Goal: Task Accomplishment & Management: Complete application form

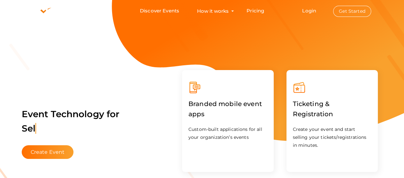
click at [306, 5] on li "Login Get Started Branded mobile event apps YepDesk Meet Powerful Registration …" at bounding box center [336, 10] width 94 height 21
click at [310, 11] on link "Login" at bounding box center [309, 11] width 14 height 6
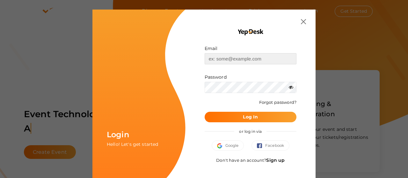
click at [247, 60] on input "text" at bounding box center [251, 58] width 92 height 11
type input "[PERSON_NAME][EMAIL_ADDRESS][DOMAIN_NAME]"
click at [205, 112] on button "Log In" at bounding box center [251, 117] width 92 height 11
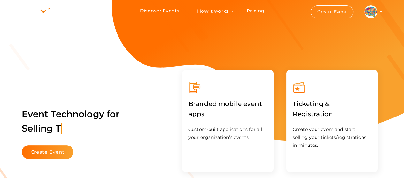
click at [377, 11] on profile-pic at bounding box center [370, 11] width 13 height 5
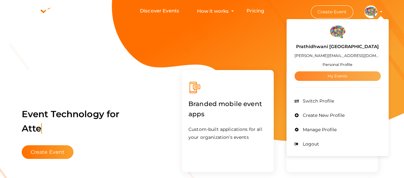
click at [358, 72] on link "My Events" at bounding box center [337, 76] width 86 height 10
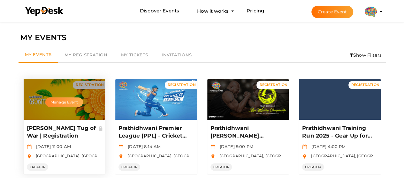
drag, startPoint x: 74, startPoint y: 106, endPoint x: 70, endPoint y: 103, distance: 4.7
click at [70, 103] on button "Manage Event" at bounding box center [64, 103] width 38 height 10
click at [71, 100] on button "Manage Event" at bounding box center [64, 103] width 38 height 10
click at [40, 129] on p "[PERSON_NAME] Tug of War | Registration" at bounding box center [64, 132] width 74 height 15
click at [60, 100] on button "Manage Event" at bounding box center [64, 103] width 38 height 10
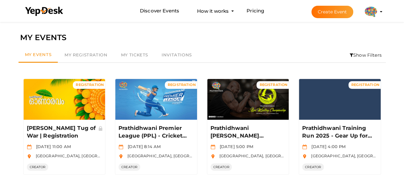
click at [319, 12] on button "Create Event" at bounding box center [332, 12] width 42 height 12
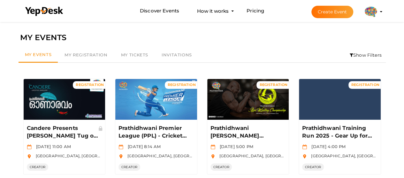
scroll to position [96, 0]
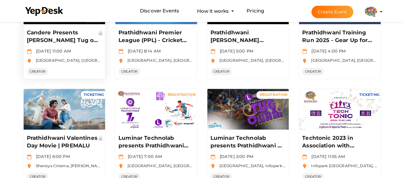
click at [59, 39] on p "Candere Presents Prathidhwani Onaravam Tug of War | Registration" at bounding box center [64, 36] width 74 height 15
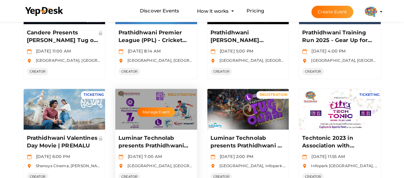
scroll to position [0, 0]
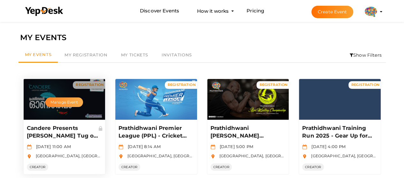
click at [64, 100] on button "Manage Event" at bounding box center [64, 103] width 38 height 10
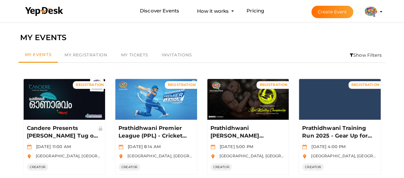
click at [329, 15] on button "Create Event" at bounding box center [332, 12] width 42 height 12
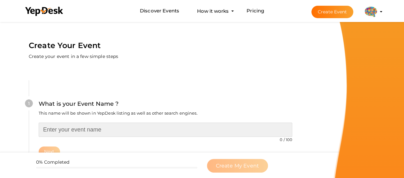
click at [68, 127] on input "text" at bounding box center [165, 130] width 253 height 14
paste input "Candere Presents [PERSON_NAME] Tug of War | Registration"
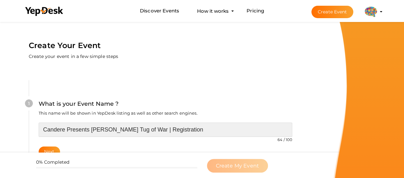
drag, startPoint x: 154, startPoint y: 130, endPoint x: 181, endPoint y: 128, distance: 27.5
click at [181, 128] on input "Candere Presents [PERSON_NAME] Tug of War | Registration" at bounding box center [165, 130] width 253 height 14
paste input "Payasam Fest"
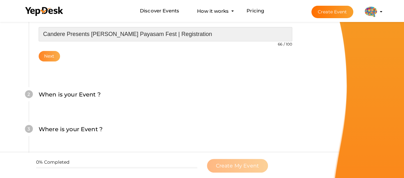
type input "Candere Presents Prathidhwani Onaravam Payasam Fest | Registration"
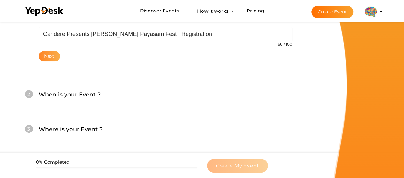
click at [52, 58] on button "Next" at bounding box center [49, 56] width 21 height 11
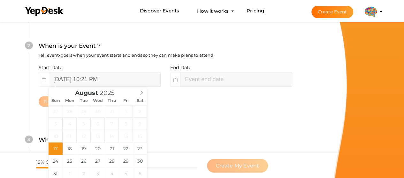
scroll to position [250, 0]
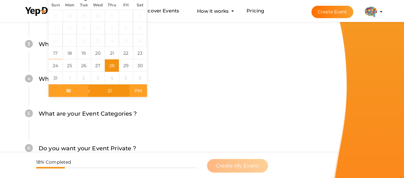
type input "August 28, 2025 10:21 AM"
click at [139, 88] on span "AM" at bounding box center [138, 91] width 18 height 13
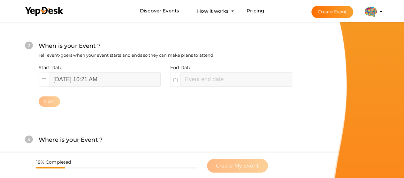
type input "21"
type input "August 28, 2025 12:21 PM"
click at [196, 100] on div "Next" at bounding box center [165, 101] width 253 height 11
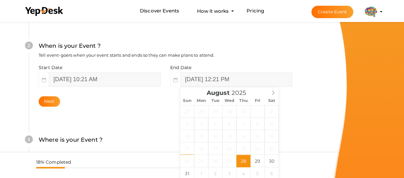
scroll to position [250, 0]
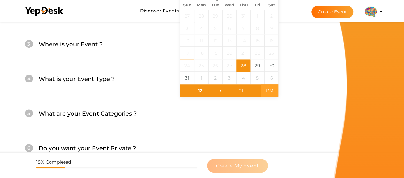
type input "10"
type input "51"
type input "August 28, 2025 10:51 AM"
click at [274, 88] on span "AM" at bounding box center [270, 91] width 18 height 13
click at [308, 72] on div "What is your Event Name ? This name will be shown in YepDesk listing as well as…" at bounding box center [165, -1] width 311 height 377
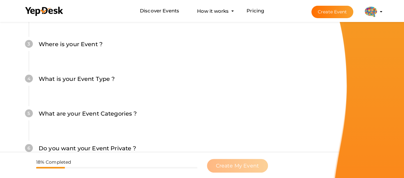
scroll to position [154, 0]
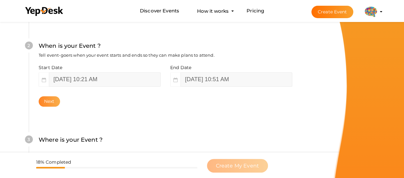
click at [56, 103] on button "Next" at bounding box center [49, 101] width 21 height 11
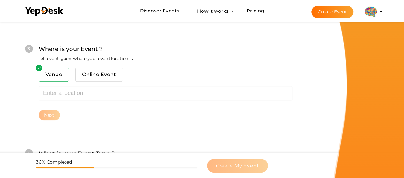
scroll to position [258, 0]
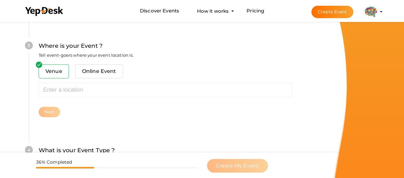
click at [55, 76] on span "Venue" at bounding box center [54, 71] width 30 height 14
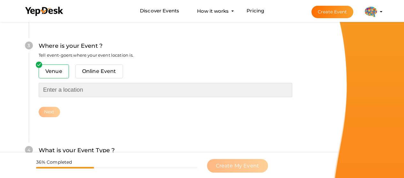
click at [54, 87] on input "text" at bounding box center [165, 90] width 253 height 14
paste input "[GEOGRAPHIC_DATA], [GEOGRAPHIC_DATA], [GEOGRAPHIC_DATA], [GEOGRAPHIC_DATA], [GE…"
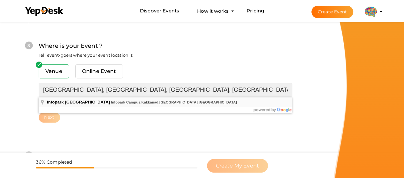
type input "[GEOGRAPHIC_DATA], [GEOGRAPHIC_DATA], [GEOGRAPHIC_DATA], [GEOGRAPHIC_DATA], [GE…"
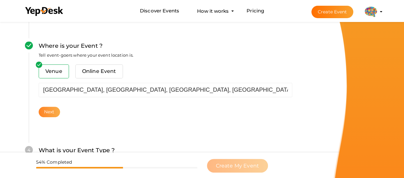
click at [48, 110] on button "Next" at bounding box center [49, 112] width 21 height 11
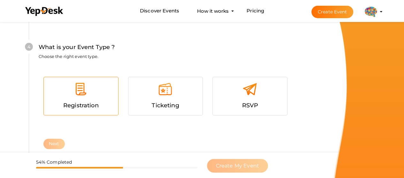
scroll to position [372, 0]
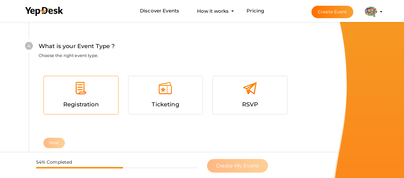
click at [59, 101] on div "Registration" at bounding box center [80, 104] width 65 height 9
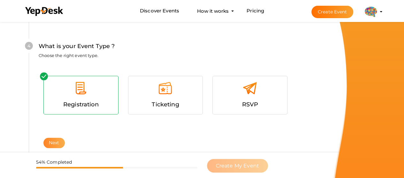
click at [48, 138] on button "Next" at bounding box center [53, 143] width 21 height 11
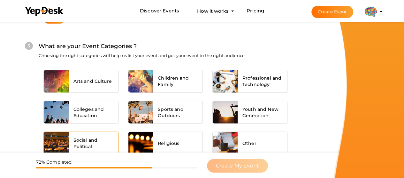
scroll to position [506, 0]
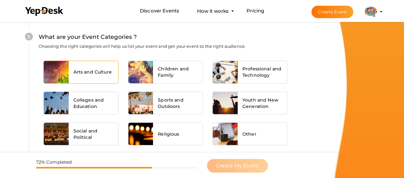
click at [94, 73] on span "Arts and Culture" at bounding box center [92, 72] width 38 height 6
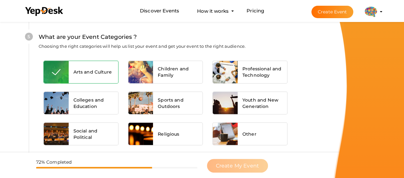
scroll to position [579, 0]
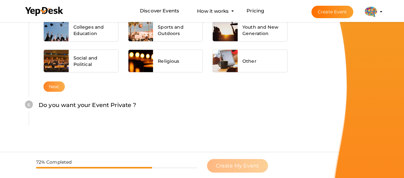
click at [54, 86] on button "Next" at bounding box center [53, 86] width 21 height 11
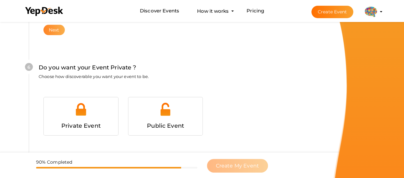
scroll to position [645, 0]
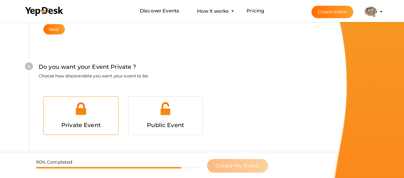
click at [67, 112] on div at bounding box center [80, 111] width 65 height 19
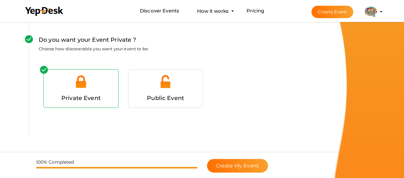
scroll to position [682, 0]
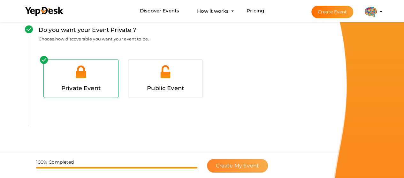
click at [217, 168] on span "Create My Event" at bounding box center [237, 166] width 43 height 6
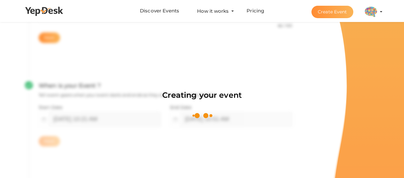
scroll to position [96, 0]
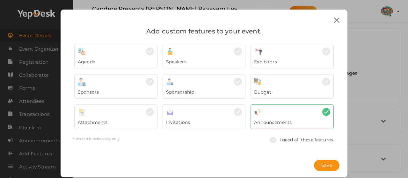
click at [117, 88] on div "Sponsors" at bounding box center [116, 91] width 76 height 10
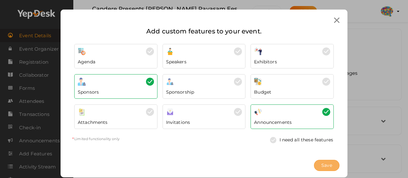
click at [316, 166] on button "Save" at bounding box center [327, 165] width 26 height 11
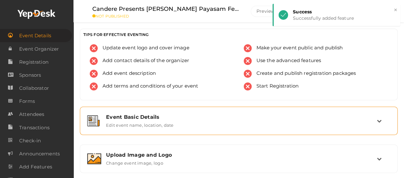
click at [168, 115] on div "Event Basic Details" at bounding box center [241, 117] width 271 height 6
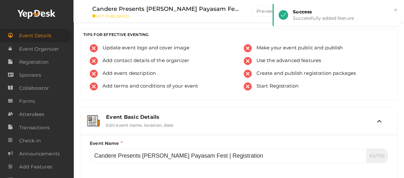
scroll to position [96, 0]
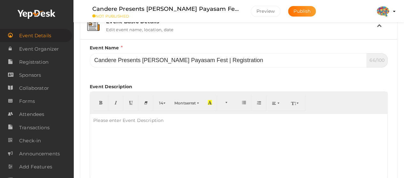
click at [138, 125] on div "Please enter Event Description" at bounding box center [128, 120] width 77 height 13
paste div
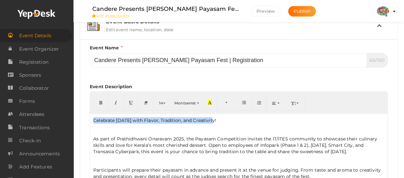
drag, startPoint x: 216, startPoint y: 118, endPoint x: 87, endPoint y: 118, distance: 128.9
click at [87, 118] on div "Event Name Candere Presents Prathidhwani Onaravam Payasam Fest | Registration 6…" at bounding box center [238, 150] width 307 height 212
click at [100, 104] on icon "button" at bounding box center [101, 102] width 4 height 5
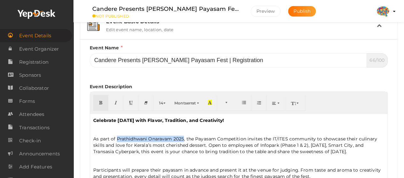
drag, startPoint x: 115, startPoint y: 137, endPoint x: 184, endPoint y: 133, distance: 68.4
click at [184, 133] on div "Celebrate Onam with Flavor, Tradition, and Creativity! As part of Prathidhwani …" at bounding box center [238, 171] width 297 height 115
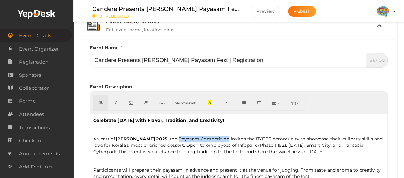
drag, startPoint x: 197, startPoint y: 139, endPoint x: 247, endPoint y: 137, distance: 49.2
click at [247, 137] on p "As part of Prathidhwani Onaravam 2025 , the Payasam Competition invites the IT/…" at bounding box center [238, 145] width 291 height 19
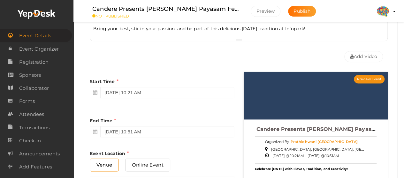
scroll to position [383, 0]
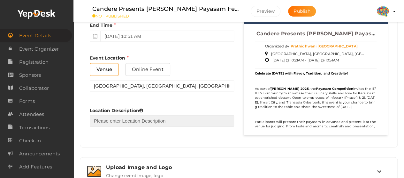
click at [128, 120] on input "text" at bounding box center [162, 120] width 144 height 11
paste input "Near Infopark back gate and express highway, opposite Four Points by Sheraton"
type input "Near Infopark back gate and express highway, opposite Four Points by Sheraton"
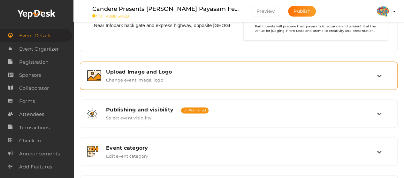
click at [184, 75] on div "Upload Image and Logo Change event image, logo" at bounding box center [238, 76] width 275 height 14
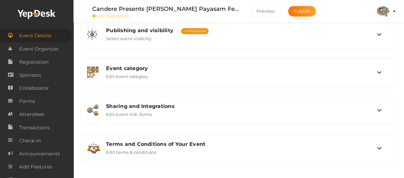
scroll to position [199, 0]
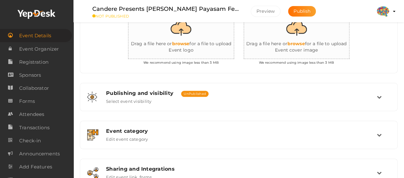
click at [186, 37] on input "file" at bounding box center [192, 32] width 128 height 56
type input "C:\fakepath\YepDeskLogo.png"
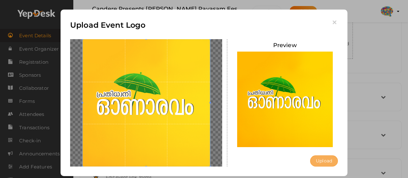
click at [329, 160] on button "Upload" at bounding box center [324, 161] width 28 height 11
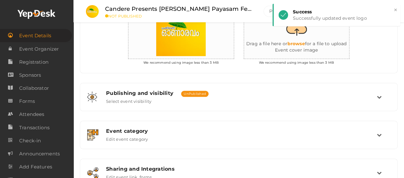
scroll to position [103, 0]
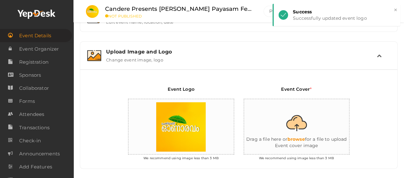
click at [297, 136] on input "file" at bounding box center [308, 127] width 128 height 56
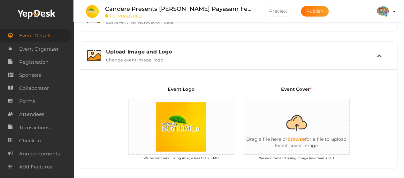
type input "C:\fakepath\YepDeskBanner.png"
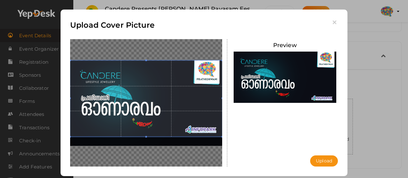
drag, startPoint x: 122, startPoint y: 101, endPoint x: 122, endPoint y: 92, distance: 9.3
click at [122, 92] on span at bounding box center [146, 99] width 152 height 76
click at [329, 163] on button "Upload" at bounding box center [324, 161] width 28 height 11
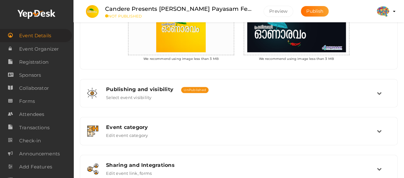
scroll to position [205, 0]
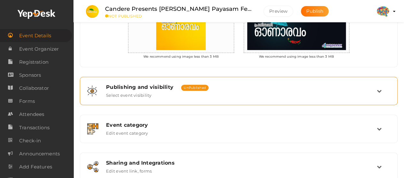
click at [313, 84] on div "Publishing and visibility Published UnPublished" at bounding box center [241, 87] width 271 height 6
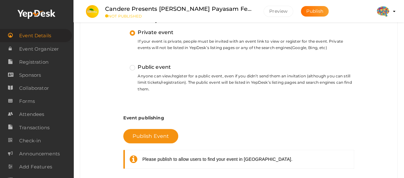
scroll to position [301, 0]
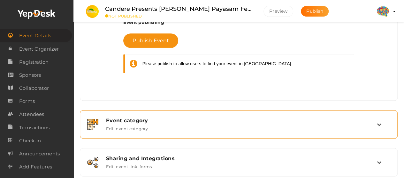
click at [251, 123] on div "Event category Edit event category" at bounding box center [238, 125] width 275 height 14
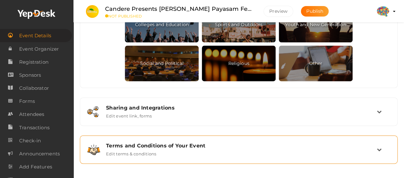
click at [186, 146] on div "Terms and Conditions of Your Event" at bounding box center [241, 146] width 271 height 6
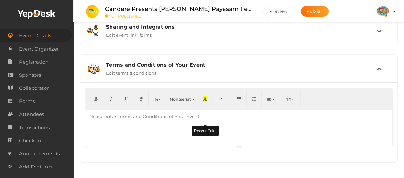
scroll to position [242, 0]
click at [149, 123] on div at bounding box center [238, 128] width 307 height 35
paste div
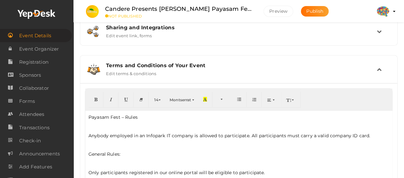
drag, startPoint x: 389, startPoint y: 146, endPoint x: 383, endPoint y: 191, distance: 45.4
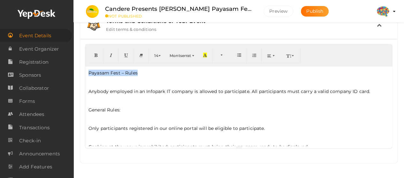
drag, startPoint x: 146, startPoint y: 71, endPoint x: 78, endPoint y: 71, distance: 68.3
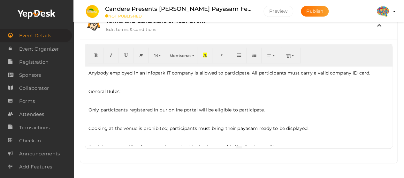
scroll to position [96, 0]
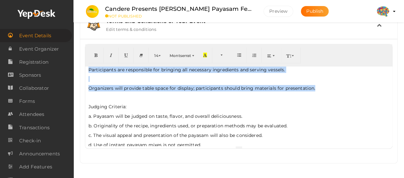
click at [321, 85] on p "Organizers will provide table space for display; participants should bring mate…" at bounding box center [238, 88] width 300 height 6
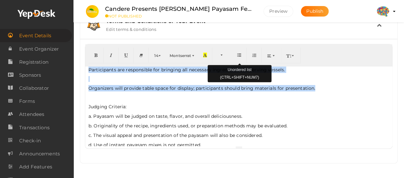
click at [242, 55] on button "button" at bounding box center [238, 56] width 15 height 16
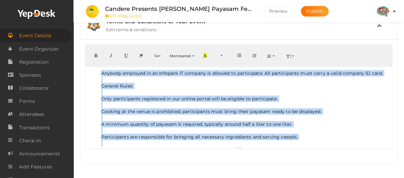
scroll to position [286, 0]
click at [115, 76] on li at bounding box center [244, 79] width 287 height 6
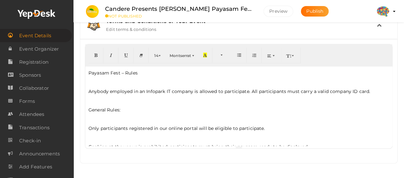
click at [115, 76] on div "Payasam Fest – Rules Anybody employed in an Infopark IT company is allowed to p…" at bounding box center [238, 106] width 307 height 79
drag, startPoint x: 88, startPoint y: 93, endPoint x: 87, endPoint y: 70, distance: 23.3
click at [87, 70] on div "Payasam Fest – Rules Anybody employed in an Infopark IT company is allowed to p…" at bounding box center [238, 106] width 307 height 79
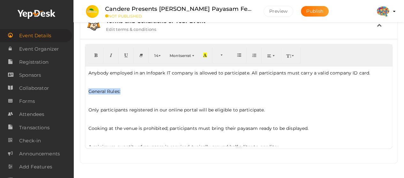
drag, startPoint x: 89, startPoint y: 90, endPoint x: 122, endPoint y: 88, distance: 32.9
click at [122, 88] on p "General Rules:" at bounding box center [238, 91] width 300 height 6
click at [89, 108] on p "Only participants registered in our online portal will be eligible to participa…" at bounding box center [238, 110] width 300 height 6
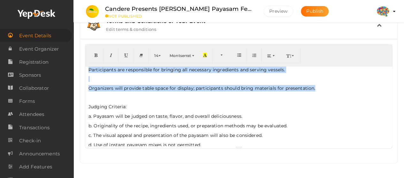
click at [322, 85] on p "Organizers will provide table space for display; participants should bring mate…" at bounding box center [238, 88] width 300 height 6
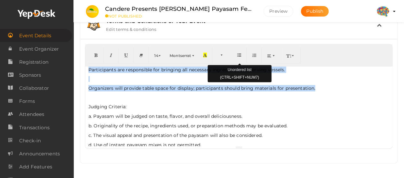
click at [240, 55] on icon "button" at bounding box center [239, 55] width 4 height 5
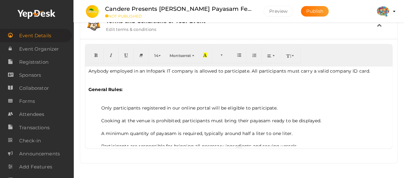
scroll to position [0, 0]
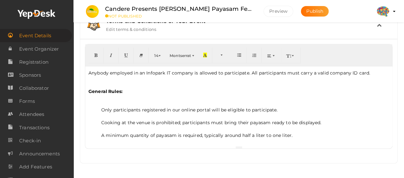
click at [129, 92] on p "General Rules:" at bounding box center [238, 91] width 300 height 6
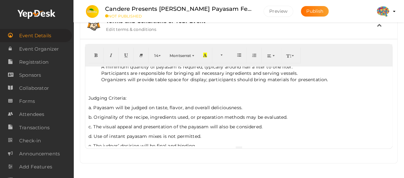
scroll to position [56, 0]
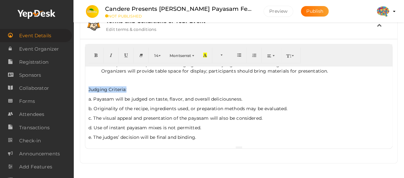
drag, startPoint x: 131, startPoint y: 87, endPoint x: 86, endPoint y: 88, distance: 44.7
click at [86, 88] on div "Anybody employed in an Infopark IT company is allowed to participate. All parti…" at bounding box center [238, 106] width 307 height 79
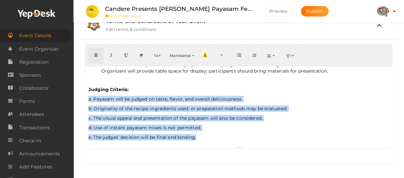
drag, startPoint x: 203, startPoint y: 136, endPoint x: 88, endPoint y: 96, distance: 121.4
click at [88, 96] on div "Anybody employed in an Infopark IT company is allowed to participate. All parti…" at bounding box center [238, 106] width 307 height 79
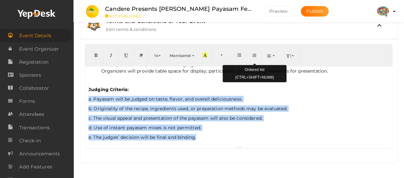
click at [254, 57] on button "button" at bounding box center [253, 56] width 15 height 16
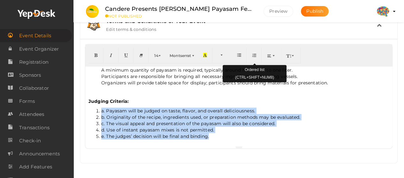
scroll to position [43, 0]
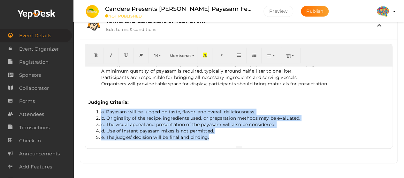
click at [150, 105] on div "Anybody employed in an Infopark IT company is allowed to participate. All parti…" at bounding box center [238, 106] width 307 height 79
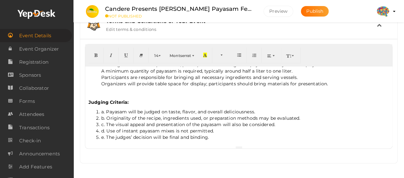
click at [106, 110] on li "a. Payasam will be judged on taste, flavor, and overall deliciousness." at bounding box center [244, 112] width 287 height 6
click at [282, 6] on button "Preview" at bounding box center [278, 11] width 30 height 11
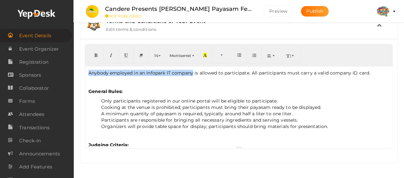
drag, startPoint x: 88, startPoint y: 71, endPoint x: 192, endPoint y: 67, distance: 103.8
click at [192, 67] on div "Anybody employed in an Infopark IT company is allowed to participate. All parti…" at bounding box center [238, 106] width 307 height 79
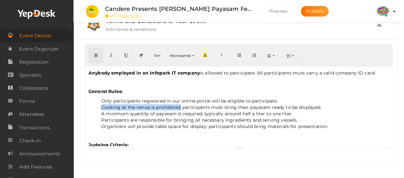
drag, startPoint x: 101, startPoint y: 106, endPoint x: 181, endPoint y: 106, distance: 79.8
click at [181, 106] on span "Cooking at the venue is prohibited; participants must bring their payasam ready…" at bounding box center [211, 108] width 220 height 6
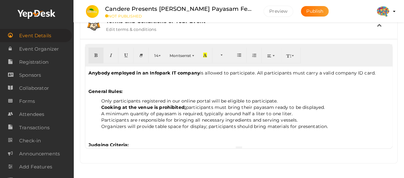
click at [187, 99] on li "Only participants registered in our online portal will be eligible to participa…" at bounding box center [244, 101] width 287 height 6
drag, startPoint x: 241, startPoint y: 112, endPoint x: 289, endPoint y: 110, distance: 47.9
click at [289, 111] on span "A minimum quantity of payasam is required, typically around half a liter to one…" at bounding box center [196, 114] width 191 height 6
drag, startPoint x: 200, startPoint y: 117, endPoint x: 250, endPoint y: 116, distance: 50.1
click at [250, 117] on span "Participants are responsible for bringing all necessary ingredients and serving…" at bounding box center [199, 120] width 196 height 6
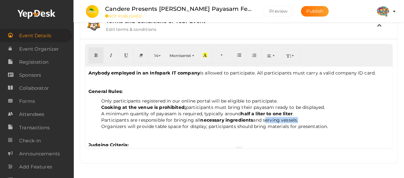
drag, startPoint x: 264, startPoint y: 119, endPoint x: 297, endPoint y: 117, distance: 33.2
click at [297, 117] on span "Participants are responsible for bringing all necessary ingredients and serving…" at bounding box center [199, 120] width 197 height 6
drag, startPoint x: 266, startPoint y: 124, endPoint x: 324, endPoint y: 124, distance: 57.4
click at [324, 124] on span "Organizers will provide table space for display; participants should bring mate…" at bounding box center [214, 127] width 227 height 6
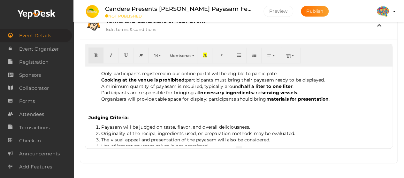
scroll to position [43, 0]
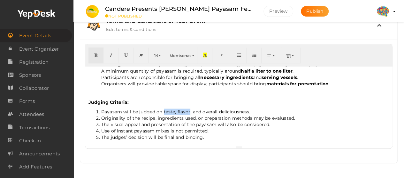
drag, startPoint x: 163, startPoint y: 109, endPoint x: 189, endPoint y: 107, distance: 26.2
click at [189, 109] on li "Payasam will be judged on taste, flavor, and overall deliciousness." at bounding box center [244, 112] width 287 height 6
click at [167, 110] on li "Payasam will be judged on taste, flavor, and overall deliciousness." at bounding box center [244, 112] width 287 height 6
click at [185, 110] on li "Payasam will be judged on taste , flavor, and overall deliciousness." at bounding box center [244, 112] width 287 height 6
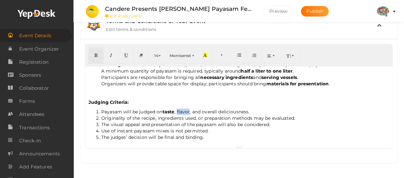
click at [185, 110] on li "Payasam will be judged on taste , flavor, and overall deliciousness." at bounding box center [244, 112] width 287 height 6
click at [224, 110] on li "Payasam will be judged on taste , flavor , and overall deliciousness." at bounding box center [244, 112] width 287 height 6
drag, startPoint x: 101, startPoint y: 116, endPoint x: 154, endPoint y: 114, distance: 52.4
click at [154, 115] on li "Originality of the recipe, ingredients used, or preparation methods may be eval…" at bounding box center [244, 118] width 287 height 6
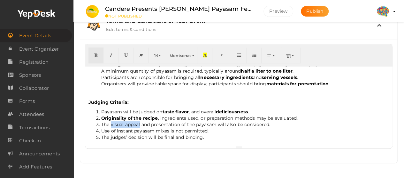
drag, startPoint x: 111, startPoint y: 123, endPoint x: 140, endPoint y: 121, distance: 29.8
click at [140, 122] on li "The visual appeal and presentation of the payasam will also be considered." at bounding box center [244, 125] width 287 height 6
click at [281, 11] on button "Preview" at bounding box center [278, 11] width 30 height 11
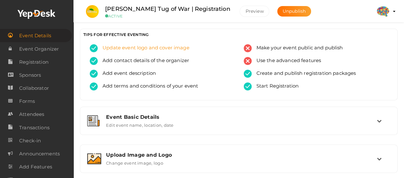
click at [151, 46] on span "Update event logo and cover image" at bounding box center [144, 48] width 92 height 8
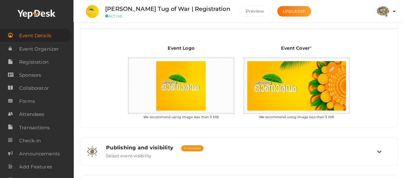
click at [270, 77] on img at bounding box center [296, 86] width 105 height 56
click at [330, 69] on input "file" at bounding box center [331, 69] width 13 height 13
type input "C:\fakepath\YepDeskBanner.png"
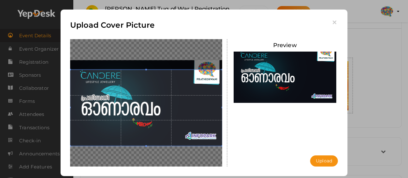
drag, startPoint x: 108, startPoint y: 83, endPoint x: 108, endPoint y: 86, distance: 3.8
click at [108, 86] on span at bounding box center [146, 108] width 152 height 76
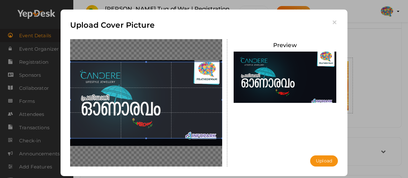
drag, startPoint x: 130, startPoint y: 86, endPoint x: 132, endPoint y: 79, distance: 8.0
click at [132, 79] on span at bounding box center [146, 100] width 152 height 76
click at [332, 23] on icon "button" at bounding box center [334, 22] width 7 height 7
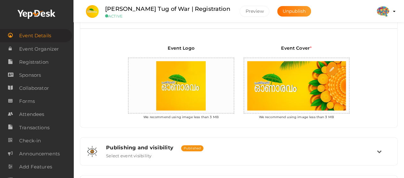
click at [329, 66] on input "file" at bounding box center [331, 69] width 13 height 13
type input "C:\fakepath\YepDeskBanner.png"
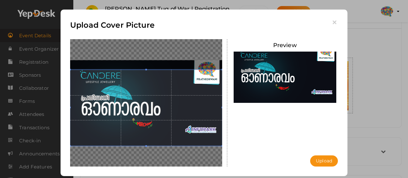
drag, startPoint x: 117, startPoint y: 88, endPoint x: 117, endPoint y: 94, distance: 5.4
click at [117, 94] on span at bounding box center [146, 108] width 152 height 76
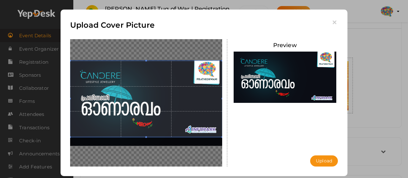
drag, startPoint x: 118, startPoint y: 93, endPoint x: 118, endPoint y: 84, distance: 9.3
click at [118, 84] on span at bounding box center [146, 99] width 152 height 76
click at [326, 163] on button "Upload" at bounding box center [324, 161] width 28 height 11
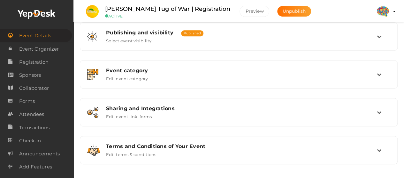
scroll to position [164, 0]
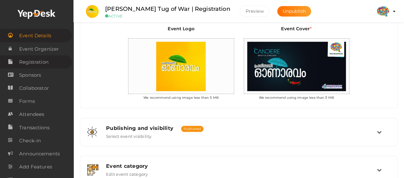
click at [40, 63] on span "Registration" at bounding box center [33, 62] width 29 height 13
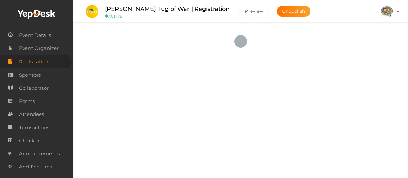
checkbox input "true"
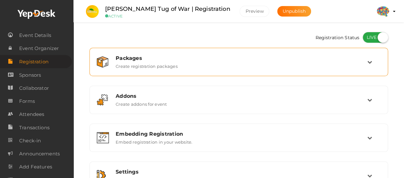
click at [368, 53] on div "Packages Create registration packages" at bounding box center [238, 61] width 291 height 21
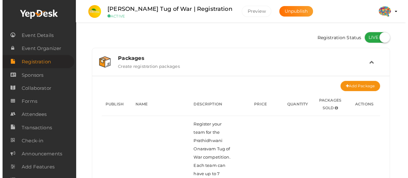
scroll to position [96, 0]
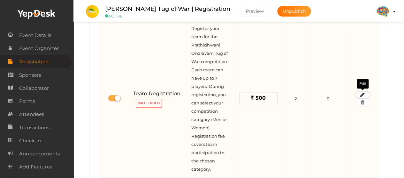
click at [360, 93] on icon "button" at bounding box center [362, 95] width 4 height 4
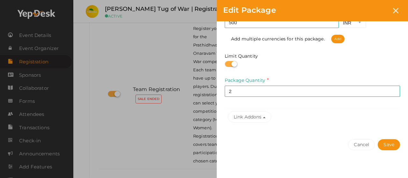
scroll to position [62, 0]
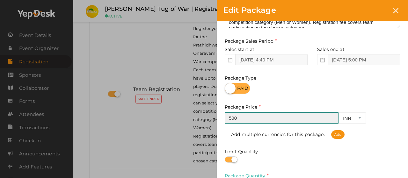
drag, startPoint x: 239, startPoint y: 120, endPoint x: 219, endPoint y: 118, distance: 20.1
click at [219, 118] on div "Package Name Team Registration This field is Required. Package Name already use…" at bounding box center [312, 94] width 191 height 269
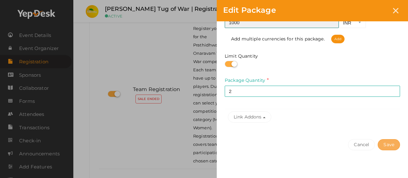
type input "1000"
click at [383, 141] on button "Save" at bounding box center [389, 144] width 22 height 11
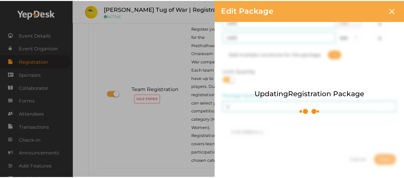
scroll to position [172, 0]
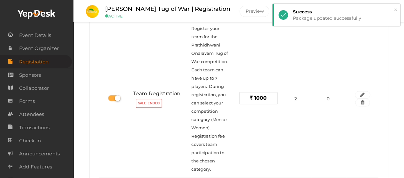
click at [393, 9] on button "×" at bounding box center [395, 9] width 4 height 7
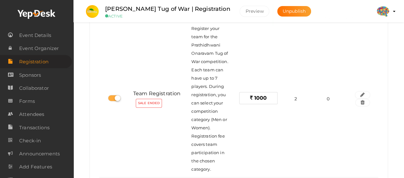
scroll to position [0, 0]
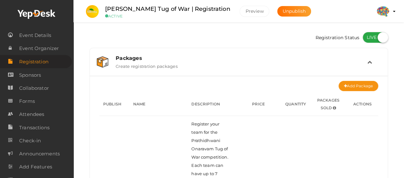
click at [363, 37] on label at bounding box center [375, 37] width 26 height 11
click at [363, 37] on input "checkbox" at bounding box center [364, 35] width 4 height 4
checkbox input "false"
click at [305, 12] on span "Unpublish" at bounding box center [293, 11] width 23 height 6
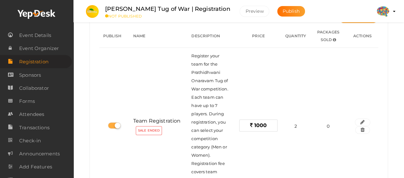
scroll to position [96, 0]
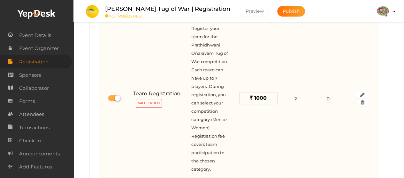
scroll to position [191, 0]
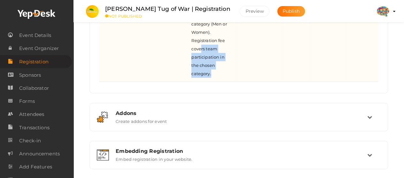
drag, startPoint x: 212, startPoint y: 73, endPoint x: 202, endPoint y: 46, distance: 29.1
click at [202, 46] on div "Register your team for the Prathidhwani Onaravam Tug of War competition. Each t…" at bounding box center [211, 3] width 40 height 149
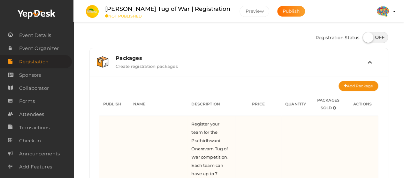
scroll to position [0, 0]
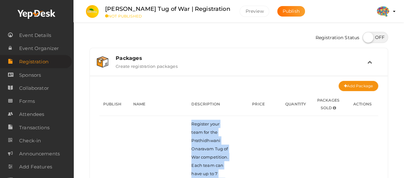
copy span "Register your team for the Prathidhwani Onaravam Tug of War competition. Each t…"
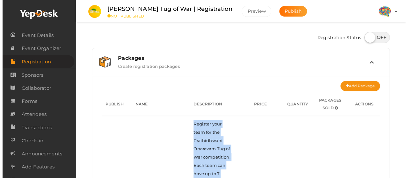
scroll to position [96, 0]
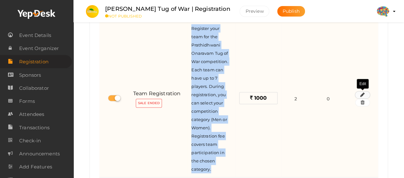
click at [362, 94] on icon "button" at bounding box center [362, 95] width 4 height 4
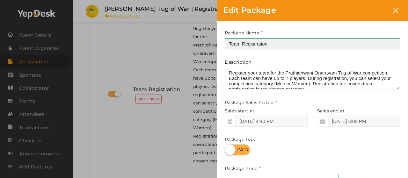
click at [278, 43] on input "Team Registration" at bounding box center [312, 43] width 175 height 11
paste input "ug of War – Men’s Team"
type input "Tug of War – Men’s Team"
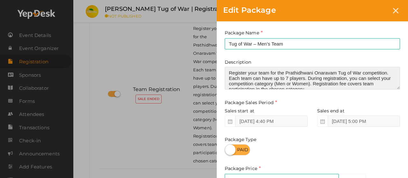
click at [250, 79] on textarea "Register your team for the Prathidhwani Onaravam Tug of War competition. Each t…" at bounding box center [312, 78] width 175 height 23
paste textarea "in the Men’s category. Each team can have up to 7 players. Registration fee cov…"
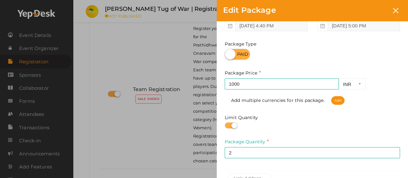
scroll to position [157, 0]
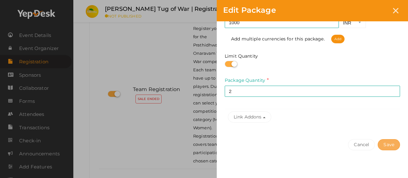
type textarea "Register your team for the Prathidhwani Onaravam Tug of War competition in the …"
click at [389, 144] on button "Save" at bounding box center [389, 144] width 22 height 11
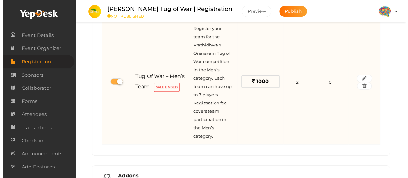
scroll to position [0, 0]
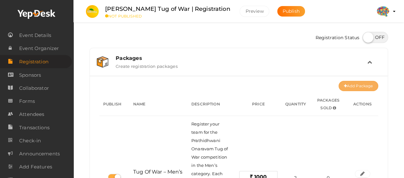
click at [354, 85] on button "Add Package" at bounding box center [358, 86] width 40 height 10
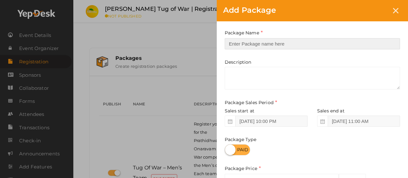
click at [276, 44] on input "text" at bounding box center [312, 43] width 175 height 11
paste input "Tug of War – Women’s Team"
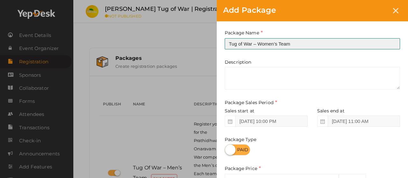
type input "Tug of War – Women’s Team"
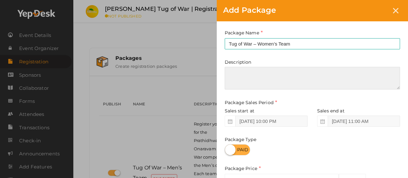
click at [268, 68] on textarea at bounding box center [312, 78] width 175 height 23
click at [245, 74] on textarea at bounding box center [312, 78] width 175 height 23
paste textarea "Register your team for the Prathidhwani Onaravam Tug of War competition in the …"
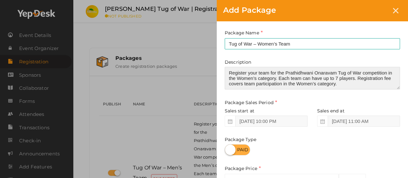
scroll to position [96, 0]
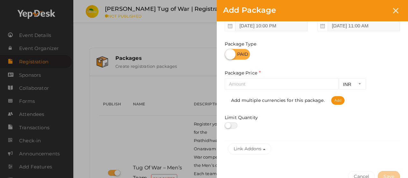
type textarea "Register your team for the Prathidhwani Onaravam Tug of War competition in the …"
click at [245, 86] on input "number" at bounding box center [282, 83] width 114 height 11
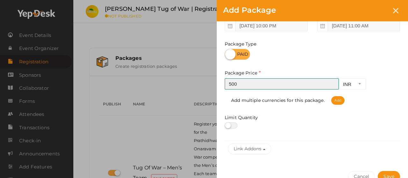
type input "500"
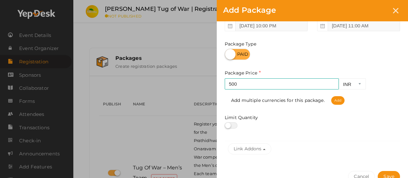
click at [234, 128] on label at bounding box center [231, 126] width 13 height 6
click at [229, 128] on input "checkbox" at bounding box center [227, 126] width 4 height 4
checkbox input "true"
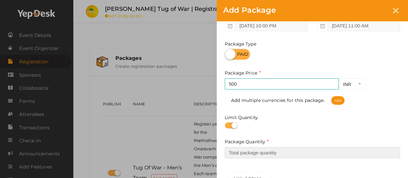
click at [276, 155] on input "number" at bounding box center [312, 152] width 175 height 11
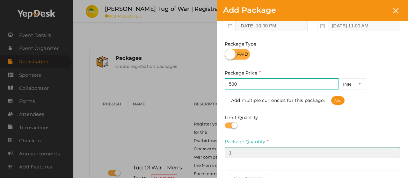
scroll to position [157, 0]
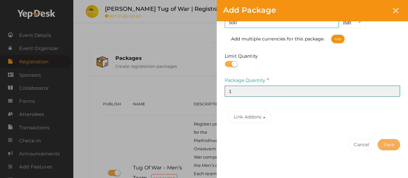
type input "1"
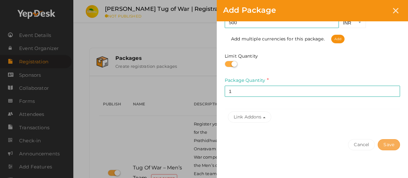
click at [386, 143] on button "Save" at bounding box center [389, 144] width 22 height 11
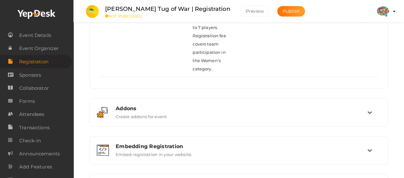
scroll to position [342, 0]
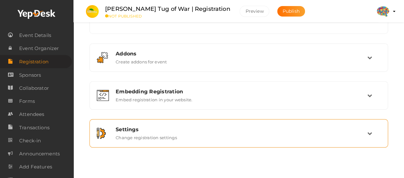
click at [332, 127] on div "Settings" at bounding box center [240, 130] width 251 height 6
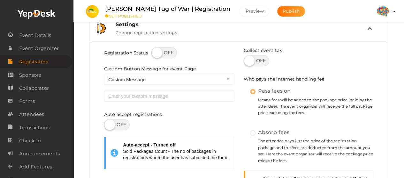
scroll to position [147, 0]
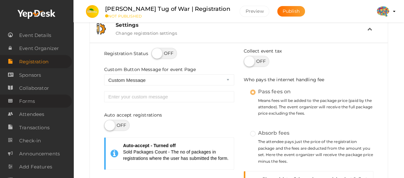
click at [30, 100] on span "Forms" at bounding box center [27, 101] width 16 height 13
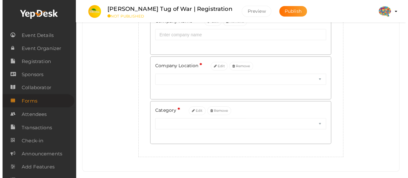
scroll to position [243, 0]
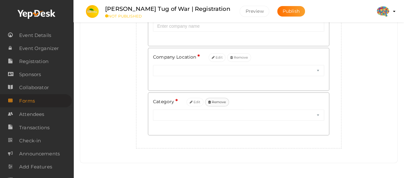
click at [217, 101] on button "Remove" at bounding box center [217, 102] width 24 height 9
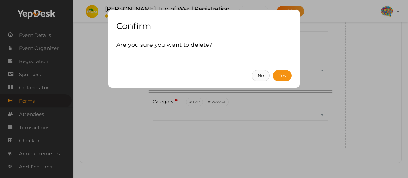
click at [266, 78] on button "No" at bounding box center [261, 75] width 18 height 11
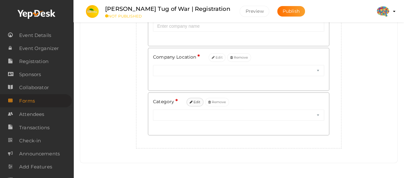
click at [198, 102] on button "Edit" at bounding box center [194, 102] width 17 height 9
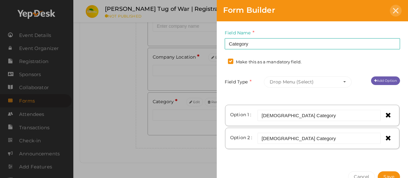
click at [397, 13] on div at bounding box center [396, 11] width 12 height 12
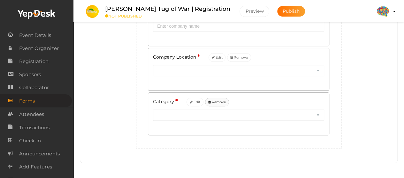
click at [212, 100] on button "Remove" at bounding box center [217, 102] width 24 height 9
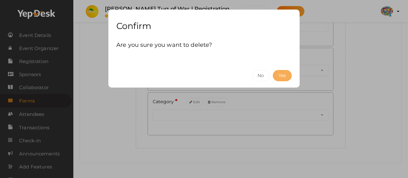
click at [278, 76] on button "Yes" at bounding box center [282, 75] width 19 height 11
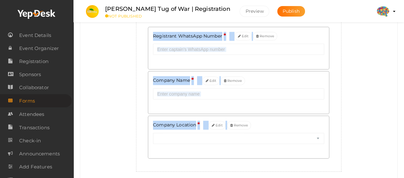
scroll to position [198, 0]
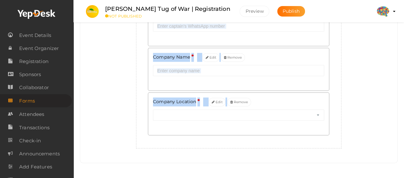
drag, startPoint x: 147, startPoint y: 111, endPoint x: 251, endPoint y: 101, distance: 104.5
click at [251, 101] on div "Registrant Name * Edit Registrant Email * Edit Registrant Phone no Edit Registr…" at bounding box center [238, 24] width 205 height 250
copy div "Registrant Name * Edit Registrant Email * Edit Registrant Phone no Edit Registr…"
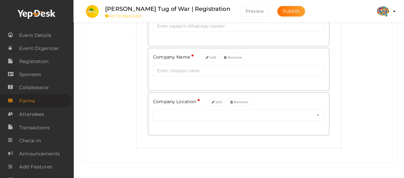
click at [119, 111] on div "Add custom form for your event Create new field Registrant Name * Edit Registra…" at bounding box center [238, 5] width 307 height 285
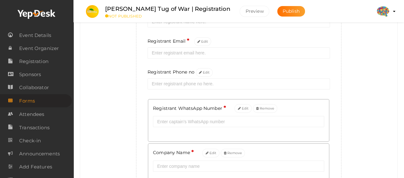
scroll to position [7, 0]
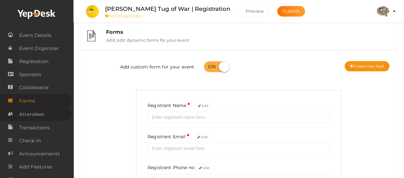
click at [17, 114] on link "Attendees" at bounding box center [36, 114] width 72 height 13
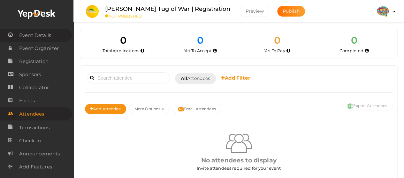
click at [29, 30] on span "Event Details" at bounding box center [35, 35] width 32 height 13
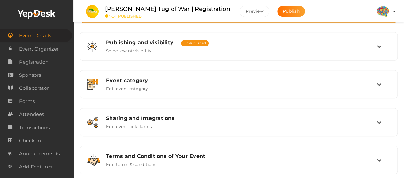
scroll to position [161, 0]
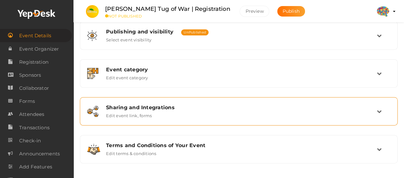
click at [138, 101] on div "Sharing and Integrations Edit event link, forms" at bounding box center [238, 111] width 310 height 21
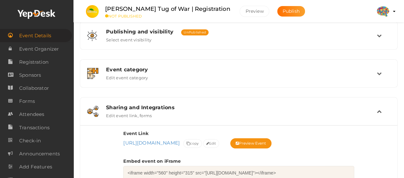
scroll to position [257, 0]
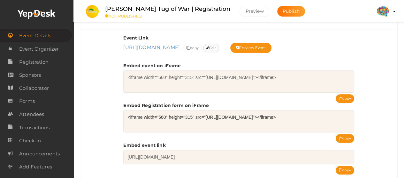
click at [206, 50] on icon at bounding box center [207, 49] width 3 height 4
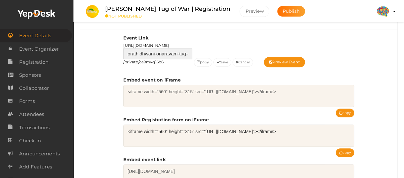
scroll to position [0, 40]
drag, startPoint x: 184, startPoint y: 52, endPoint x: 188, endPoint y: 51, distance: 4.2
click at [188, 51] on input "prathidhwani-onaravam-tug-of-war-registration" at bounding box center [157, 53] width 69 height 11
click at [166, 53] on input "prathidhwani-onaravam-tug-of-war-registration" at bounding box center [157, 53] width 69 height 11
click at [173, 51] on input "prathidhwani-onaravam-tug-of-war-registration" at bounding box center [157, 53] width 69 height 11
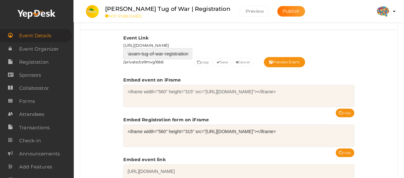
drag, startPoint x: 160, startPoint y: 51, endPoint x: 188, endPoint y: 55, distance: 28.7
click at [188, 55] on input "prathidhwani-onaravam-tug-of-war-registration" at bounding box center [157, 53] width 69 height 11
click at [227, 62] on button "Save" at bounding box center [222, 62] width 18 height 9
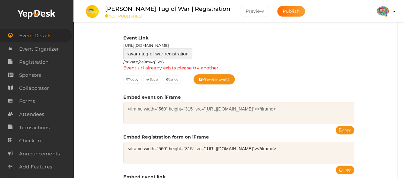
drag, startPoint x: 165, startPoint y: 51, endPoint x: 160, endPoint y: 51, distance: 5.1
click at [160, 51] on input "prathidhwani-onaravam-tug-of-war-registration" at bounding box center [157, 53] width 69 height 11
click at [158, 53] on input "prathidhwani-onaravam-tug-of-war-registration" at bounding box center [157, 53] width 69 height 11
click at [158, 77] on button "Save" at bounding box center [152, 79] width 18 height 9
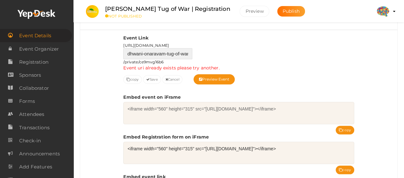
scroll to position [0, 40]
drag, startPoint x: 181, startPoint y: 51, endPoint x: 194, endPoint y: 51, distance: 13.4
click at [194, 51] on div "Event Link https://www.yepdesk.com/ prathidhwani-onaravam-tug-of-war-registrati…" at bounding box center [238, 60] width 230 height 50
click at [170, 51] on input "prathidhwani-onaravam-tug-of-war-registration" at bounding box center [157, 53] width 69 height 11
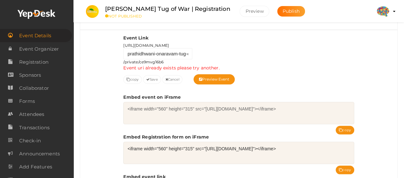
drag, startPoint x: 177, startPoint y: 42, endPoint x: 122, endPoint y: 43, distance: 55.5
click at [122, 43] on div "Event Link https://www.yepdesk.com/ prathidhwani-onaravam-tug-of-war-registrati…" at bounding box center [238, 121] width 317 height 182
copy span "https://www.yepdesk.com/"
click at [154, 53] on input "prathidhwani-onaravam-tug-of-war-registration" at bounding box center [157, 53] width 69 height 11
click at [177, 51] on input "prathidhwani-onaravam-tug-of-war-registration" at bounding box center [157, 53] width 69 height 11
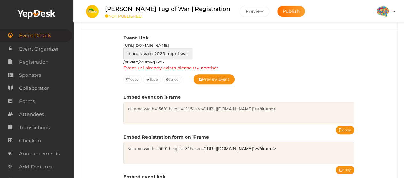
scroll to position [0, 27]
type input "prathidhwani-onaravam-2025-tug-of-war"
click at [151, 79] on button "Save" at bounding box center [152, 79] width 18 height 9
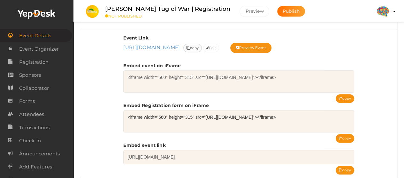
click at [186, 51] on span "copy" at bounding box center [192, 48] width 12 height 7
drag, startPoint x: 340, startPoint y: 43, endPoint x: 123, endPoint y: 44, distance: 217.3
click at [123, 44] on div "Event Link https://www.yepdesk.com/prathidhwani-onaravam-2025-tug-of-war/privat…" at bounding box center [238, 105] width 317 height 150
copy span "[URL][DOMAIN_NAME]"
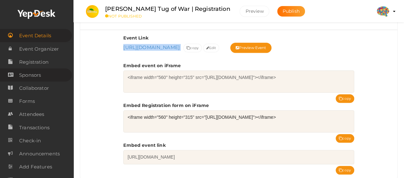
click at [45, 79] on link "Sponsors" at bounding box center [36, 75] width 72 height 13
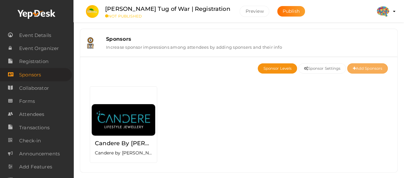
click at [362, 68] on button "Add Sponsors" at bounding box center [367, 68] width 41 height 10
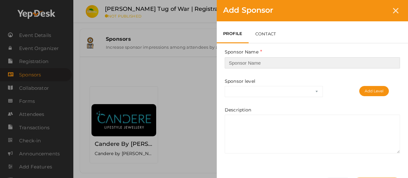
click at [277, 63] on input "text" at bounding box center [312, 62] width 175 height 11
paste input "Radio Mirchi"
type input "Radio Mirchi"
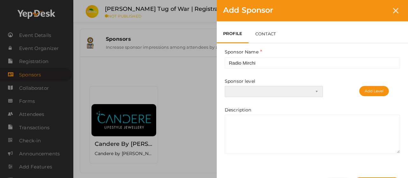
click at [244, 92] on select "Platinum Sponsor Gold Sponsor Silver Sponsor Title Sponsor Powered by Location …" at bounding box center [274, 91] width 98 height 11
select select "4"
click at [225, 86] on select "Platinum Sponsor Gold Sponsor Silver Sponsor Title Sponsor Powered by Location …" at bounding box center [274, 91] width 98 height 11
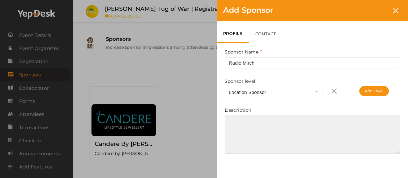
click at [256, 126] on textarea at bounding box center [312, 134] width 175 height 39
paste textarea "Radio Mirchi is one of India’s most popular FM radio networks, known for its en…"
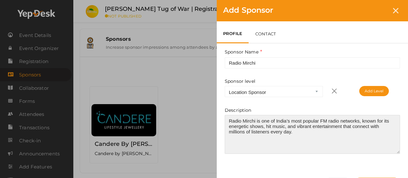
scroll to position [39, 0]
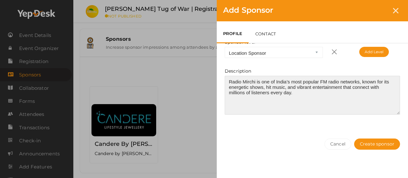
type textarea "Radio Mirchi is one of India’s most popular FM radio networks, known for its en…"
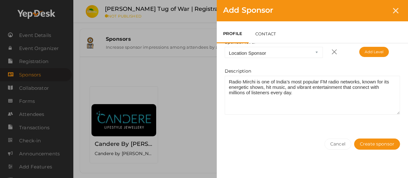
click at [266, 37] on link "CONTACT" at bounding box center [266, 34] width 34 height 19
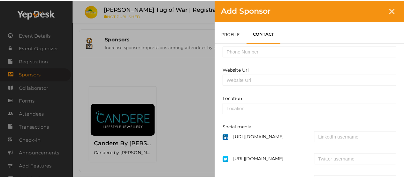
scroll to position [135, 0]
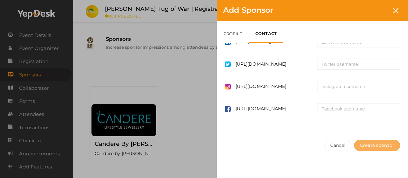
click at [370, 142] on button "Create sponsor" at bounding box center [377, 145] width 46 height 11
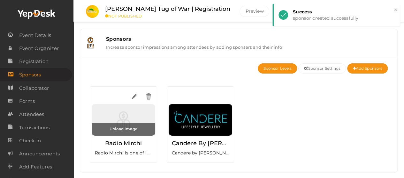
click at [122, 127] on input "file" at bounding box center [123, 129] width 63 height 13
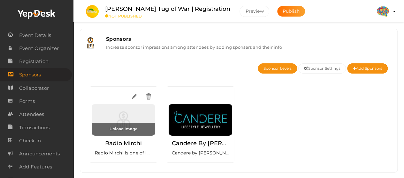
type input "C:\fakepath\sponsor2.png"
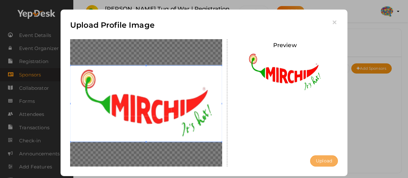
click at [319, 161] on button "Upload" at bounding box center [324, 161] width 28 height 11
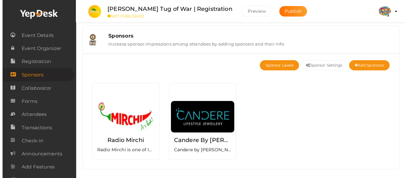
scroll to position [0, 0]
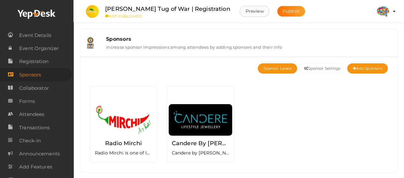
click at [269, 11] on button "Preview" at bounding box center [254, 11] width 30 height 11
click at [323, 71] on button "Sponsor Settings" at bounding box center [322, 68] width 48 height 10
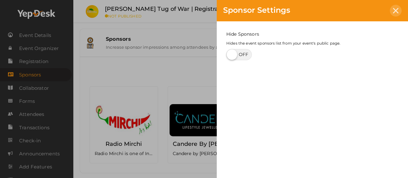
click at [394, 9] on icon at bounding box center [395, 10] width 5 height 5
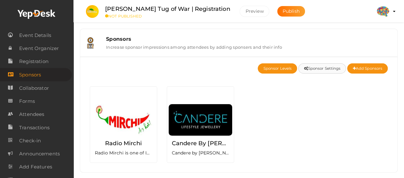
click at [324, 72] on button "Sponsor Settings" at bounding box center [322, 68] width 48 height 10
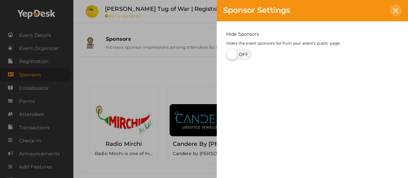
click at [394, 12] on icon at bounding box center [395, 10] width 5 height 5
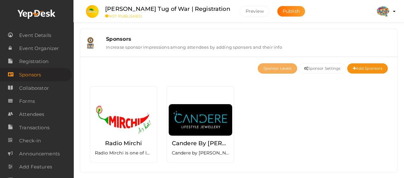
click at [287, 69] on button "Sponsor Levels" at bounding box center [276, 68] width 39 height 10
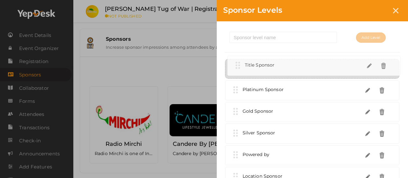
drag, startPoint x: 235, startPoint y: 134, endPoint x: 237, endPoint y: 66, distance: 67.7
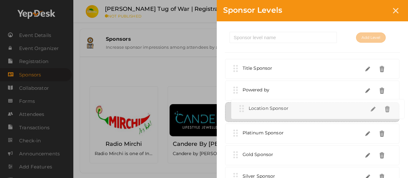
drag, startPoint x: 247, startPoint y: 172, endPoint x: 253, endPoint y: 105, distance: 67.2
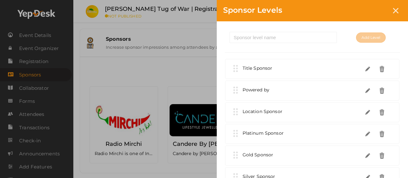
click at [273, 25] on div "Add Level Title Sponsor Powered by" at bounding box center [312, 119] width 191 height 197
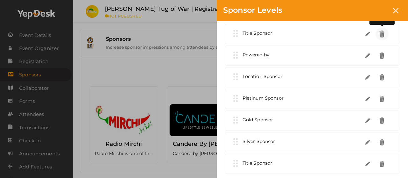
click at [382, 37] on img at bounding box center [382, 33] width 7 height 7
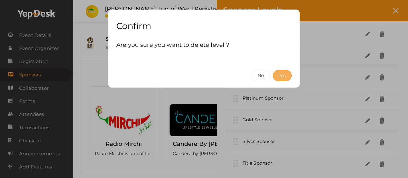
click at [287, 76] on button "Yes" at bounding box center [282, 75] width 19 height 11
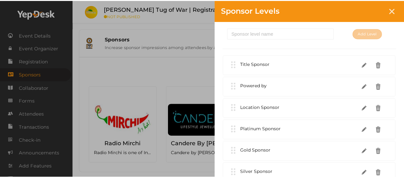
scroll to position [0, 0]
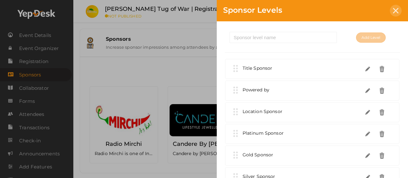
click at [392, 15] on div at bounding box center [396, 11] width 12 height 12
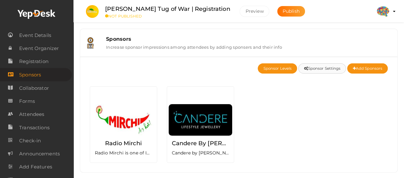
click at [323, 71] on button "Sponsor Settings" at bounding box center [322, 68] width 48 height 10
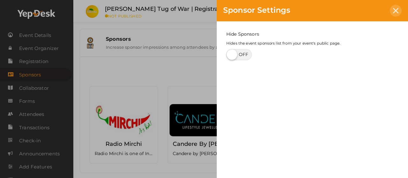
click at [394, 9] on icon at bounding box center [395, 10] width 5 height 5
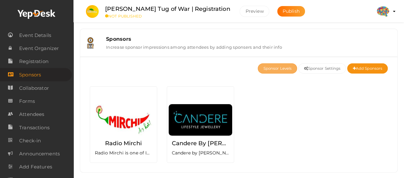
click at [288, 71] on button "Sponsor Levels" at bounding box center [276, 68] width 39 height 10
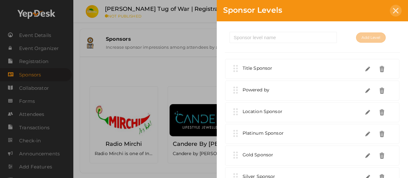
click at [393, 9] on div at bounding box center [396, 11] width 12 height 12
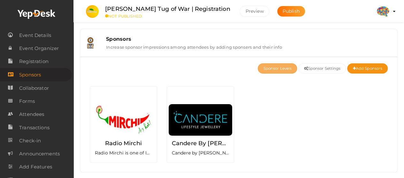
click at [262, 70] on button "Sponsor Levels" at bounding box center [276, 68] width 39 height 10
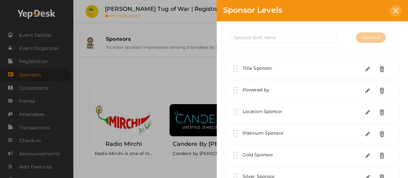
click at [401, 14] on div at bounding box center [396, 11] width 12 height 12
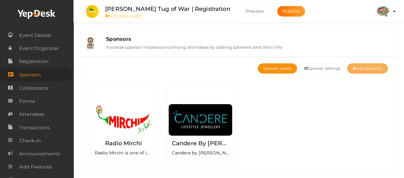
click at [355, 69] on button "Add Sponsors" at bounding box center [367, 68] width 41 height 10
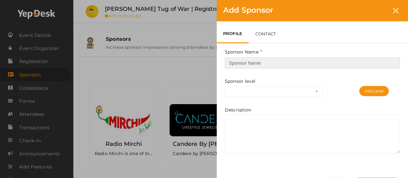
click at [280, 64] on div "PROFILE CONTACT Sponsor Name This field is Required. Sponsor level Title Sponso…" at bounding box center [312, 101] width 191 height 160
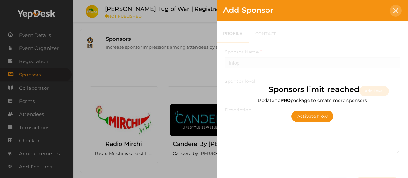
type input "Infop"
click at [396, 7] on div at bounding box center [396, 11] width 12 height 12
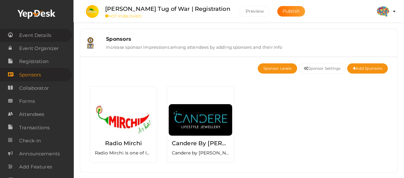
click at [48, 37] on span "Event Details" at bounding box center [35, 35] width 32 height 13
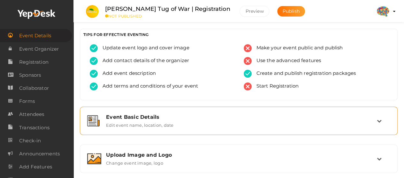
click at [146, 126] on label "Edit event name, location, date" at bounding box center [139, 124] width 67 height 8
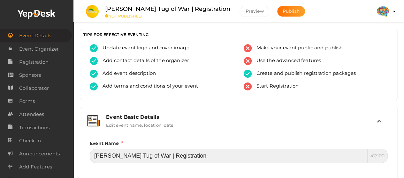
click at [188, 159] on input "Prathidhwani Onaravam Tug of War | Registration" at bounding box center [229, 156] width 278 height 14
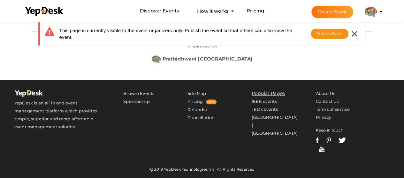
scroll to position [158, 0]
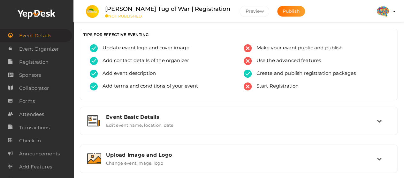
click at [230, 10] on label "[PERSON_NAME] Tug of War | Registration" at bounding box center [167, 8] width 125 height 9
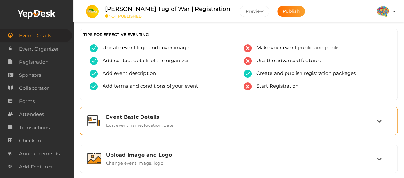
click at [146, 126] on label "Edit event name, location, date" at bounding box center [139, 124] width 67 height 8
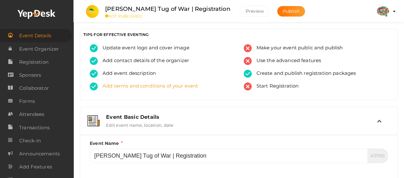
scroll to position [96, 0]
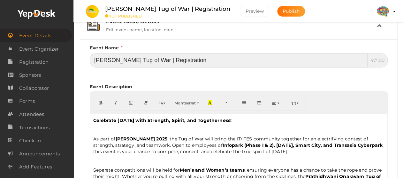
click at [95, 60] on input "[PERSON_NAME] Tug of War | Registration" at bounding box center [229, 60] width 278 height 14
paste input "candere"
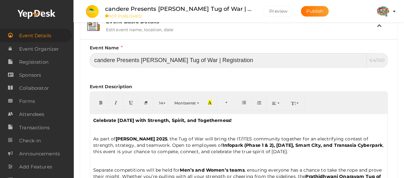
click at [96, 62] on input "candere Presents [PERSON_NAME] Tug of War | Registration" at bounding box center [228, 60] width 277 height 14
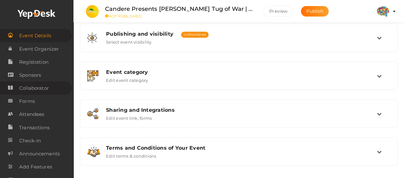
scroll to position [536, 0]
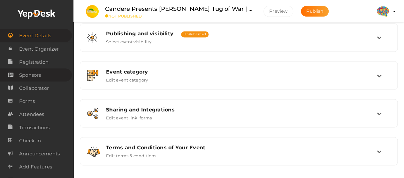
type input "Candere Presents [PERSON_NAME] Tug of War | Registration"
click at [43, 78] on link "Sponsors" at bounding box center [36, 75] width 72 height 13
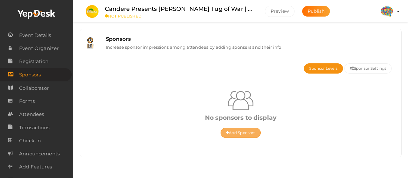
click at [239, 134] on button "Add Sponsors" at bounding box center [241, 133] width 41 height 10
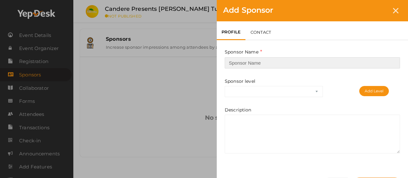
click at [259, 65] on input "text" at bounding box center [312, 62] width 175 height 11
paste input "Candere By [PERSON_NAME] ..."
click at [229, 64] on input "Candere By [PERSON_NAME]" at bounding box center [312, 62] width 175 height 11
type input "Candere By [PERSON_NAME]"
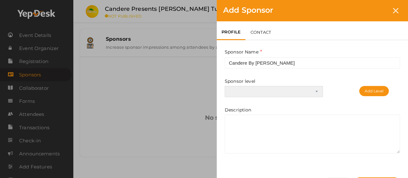
click at [244, 96] on select "Platinum Sponsor Gold Sponsor Silver Sponsor" at bounding box center [274, 91] width 98 height 11
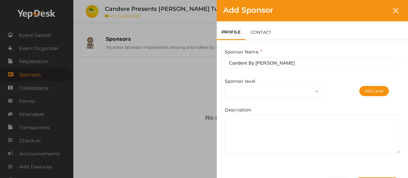
click at [292, 77] on div "Sponsor Name Candere By [PERSON_NAME] This field is Required. Sponsor level Pla…" at bounding box center [312, 100] width 175 height 105
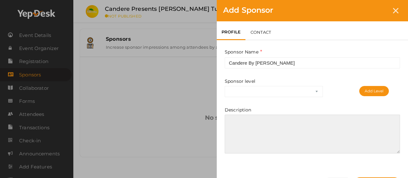
click at [256, 122] on textarea at bounding box center [312, 134] width 175 height 39
paste textarea "Candere by [PERSON_NAME] is a leading online jewelry brand offering a wide rang…"
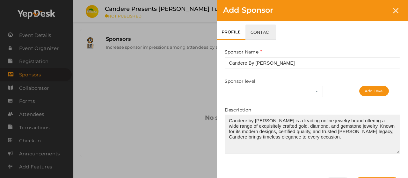
type textarea "Candere by [PERSON_NAME] is a leading online jewelry brand offering a wide rang…"
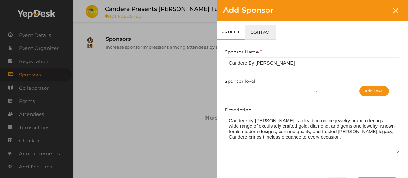
click at [263, 31] on link "CONTACT" at bounding box center [261, 32] width 31 height 15
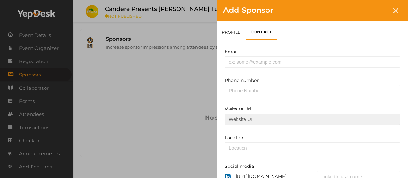
click at [237, 120] on input "Website Url" at bounding box center [312, 119] width 175 height 11
paste input "[URL][DOMAIN_NAME]"
type input "[URL][DOMAIN_NAME]"
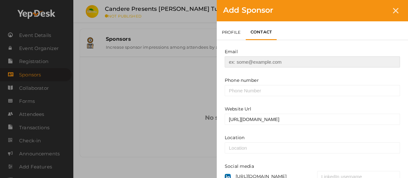
click at [248, 63] on input "email" at bounding box center [312, 61] width 175 height 11
paste input "[EMAIL_ADDRESS][DOMAIN_NAME]"
type input "[EMAIL_ADDRESS][DOMAIN_NAME]"
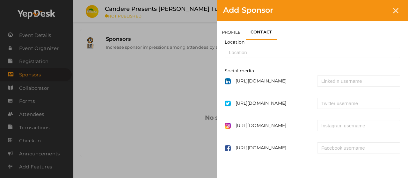
scroll to position [136, 0]
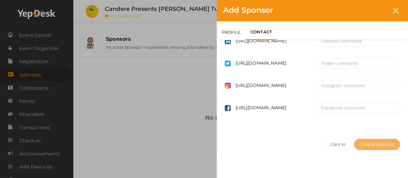
click at [366, 145] on button "Create sponsor" at bounding box center [377, 144] width 46 height 11
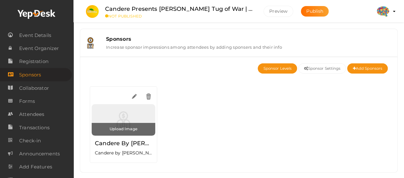
click at [133, 127] on input "file" at bounding box center [123, 129] width 63 height 13
type input "C:\fakepath\sponsor1.png"
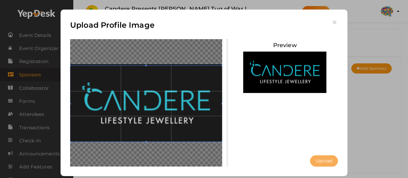
click at [315, 158] on button "Upload" at bounding box center [324, 161] width 28 height 11
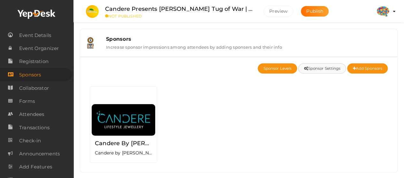
click at [304, 69] on icon "button" at bounding box center [305, 69] width 4 height 4
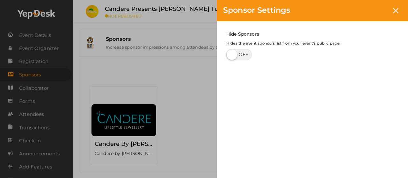
click at [310, 71] on div "Hide Sponsors Hides the event sponsors list from your event's public page." at bounding box center [312, 46] width 191 height 50
click at [396, 8] on icon at bounding box center [395, 10] width 5 height 5
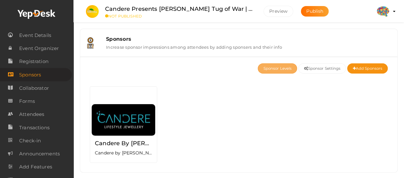
click at [289, 70] on button "Sponsor Levels" at bounding box center [276, 68] width 39 height 10
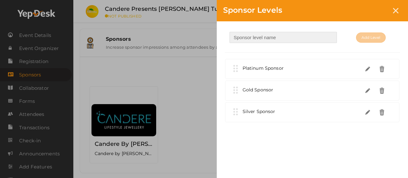
click at [287, 40] on input "text" at bounding box center [284, 37] width 108 height 11
type input "Title Sponsor"
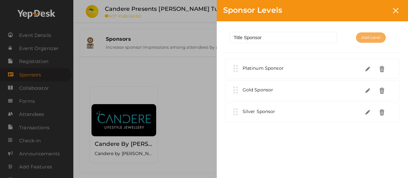
click at [374, 38] on span "Add Level" at bounding box center [371, 37] width 19 height 6
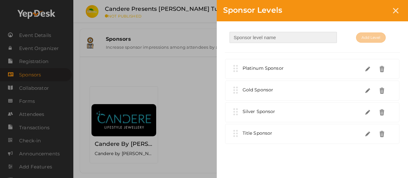
click at [326, 37] on input "text" at bounding box center [284, 37] width 108 height 11
type input "Powered by"
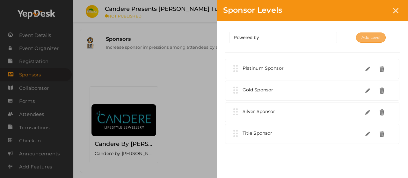
click at [374, 37] on span "Add Level" at bounding box center [371, 37] width 19 height 6
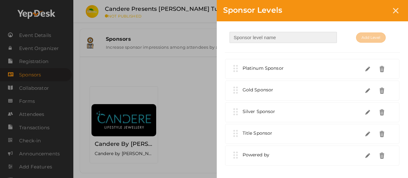
click at [287, 39] on input "text" at bounding box center [284, 37] width 108 height 11
type input "Location Sponsor"
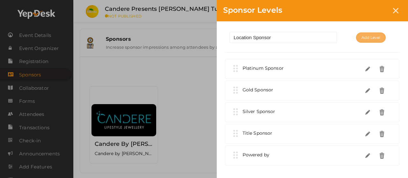
click at [371, 33] on button "Add Level" at bounding box center [371, 38] width 30 height 10
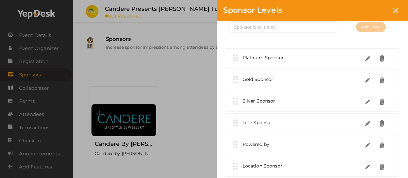
scroll to position [13, 0]
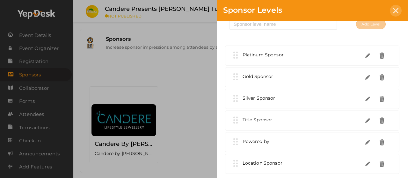
click at [398, 7] on div at bounding box center [396, 11] width 12 height 12
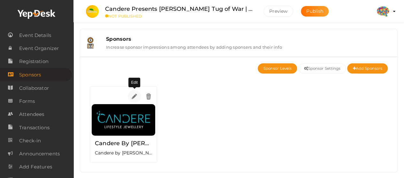
click at [134, 97] on img at bounding box center [133, 96] width 7 height 7
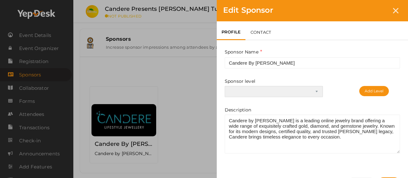
click at [289, 89] on select "Platinum Sponsor Gold Sponsor Silver Sponsor Title Sponsor Powered by Location …" at bounding box center [274, 91] width 98 height 11
select select "3"
click at [225, 86] on select "Platinum Sponsor Gold Sponsor Silver Sponsor Title Sponsor Powered by Location …" at bounding box center [274, 91] width 98 height 11
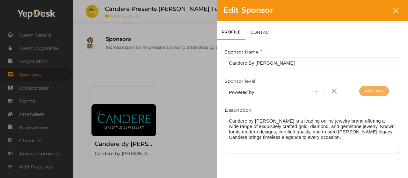
click at [369, 93] on button "Add Level" at bounding box center [375, 91] width 30 height 10
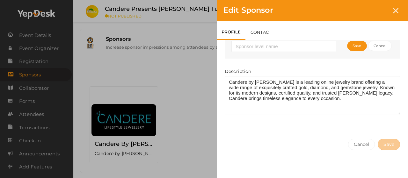
scroll to position [0, 0]
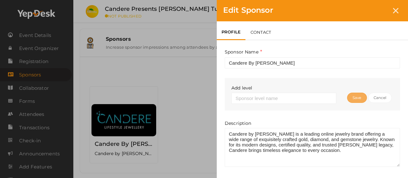
click at [361, 96] on span "Save" at bounding box center [357, 98] width 9 height 6
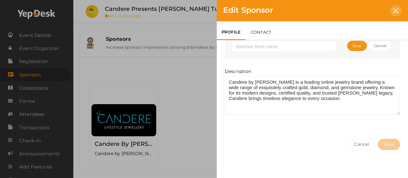
click at [398, 11] on icon at bounding box center [395, 10] width 5 height 5
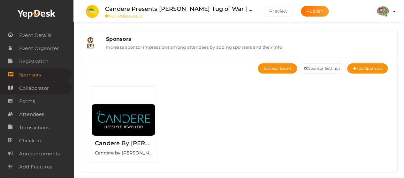
click at [39, 86] on span "Collaborator" at bounding box center [34, 88] width 30 height 13
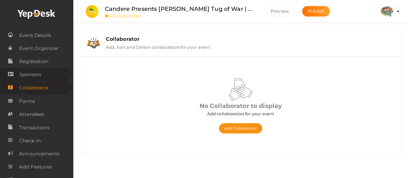
click at [37, 78] on span "Sponsors" at bounding box center [30, 74] width 22 height 13
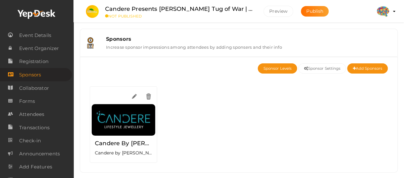
click at [112, 145] on label "Candere By [PERSON_NAME]" at bounding box center [123, 143] width 57 height 9
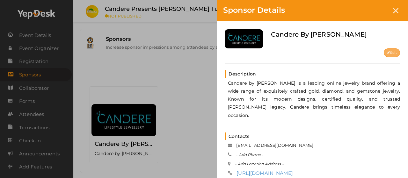
click at [397, 50] on button "Edit" at bounding box center [392, 52] width 16 height 9
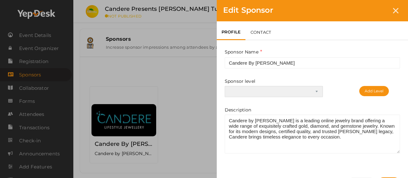
click at [312, 93] on select "Platinum Sponsor Gold Sponsor Silver Sponsor Title Sponsor Powered by Location …" at bounding box center [274, 91] width 98 height 11
select select "3"
click at [225, 86] on select "Platinum Sponsor Gold Sponsor Silver Sponsor Title Sponsor Powered by Location …" at bounding box center [274, 91] width 98 height 11
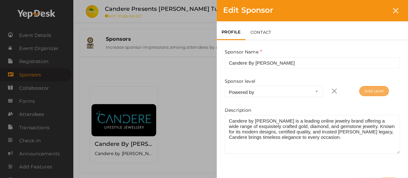
click at [368, 88] on button "Add Level" at bounding box center [375, 91] width 30 height 10
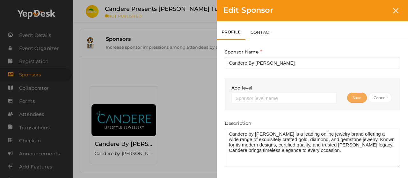
click at [356, 99] on span "Save" at bounding box center [357, 98] width 9 height 6
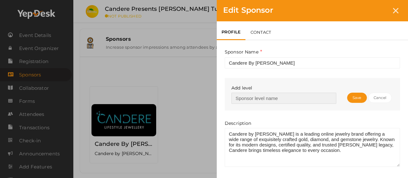
click at [309, 100] on input "text" at bounding box center [284, 98] width 105 height 11
type input "Title Sponsor"
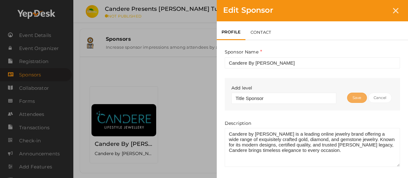
click at [360, 95] on span "Save" at bounding box center [357, 98] width 9 height 6
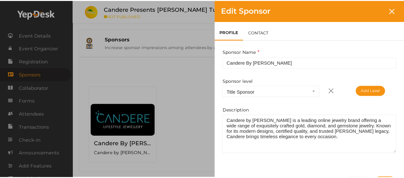
scroll to position [39, 0]
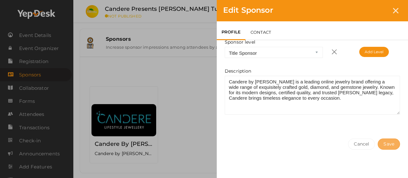
click at [390, 141] on button "Save" at bounding box center [389, 144] width 22 height 11
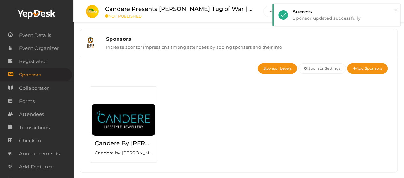
click at [397, 8] on button "×" at bounding box center [395, 9] width 4 height 7
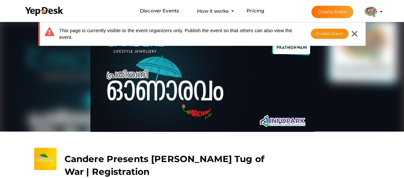
scroll to position [96, 0]
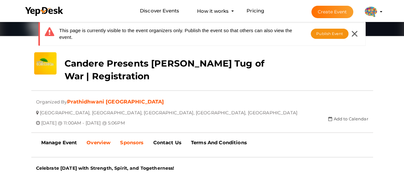
click at [138, 147] on link "Sponsors" at bounding box center [131, 143] width 33 height 16
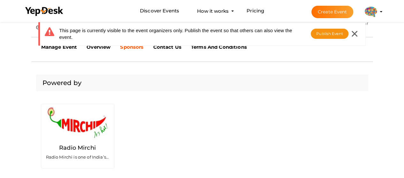
scroll to position [0, 0]
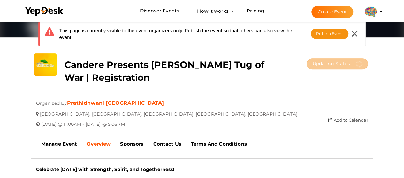
scroll to position [191, 0]
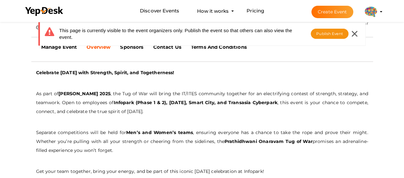
click at [136, 47] on div "This page is currently visible to the event organizers only. Publish the event …" at bounding box center [201, 36] width 336 height 32
click at [134, 49] on div "This page is currently visible to the event organizers only. Publish the event …" at bounding box center [201, 36] width 336 height 32
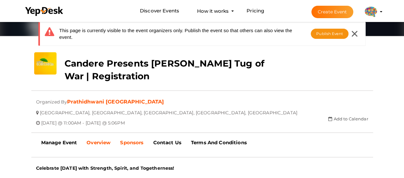
click at [129, 143] on b "Sponsors" at bounding box center [131, 143] width 23 height 6
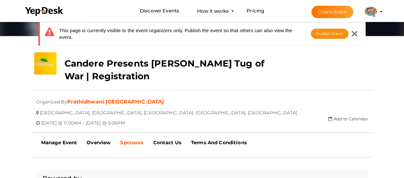
scroll to position [191, 0]
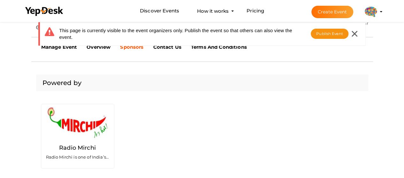
click at [100, 50] on div "This page is currently visible to the event organizers only. Publish the event …" at bounding box center [201, 36] width 336 height 32
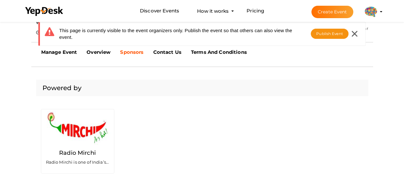
scroll to position [96, 0]
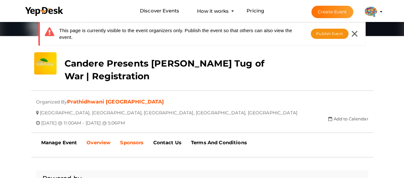
click at [96, 142] on b "Overview" at bounding box center [98, 143] width 24 height 6
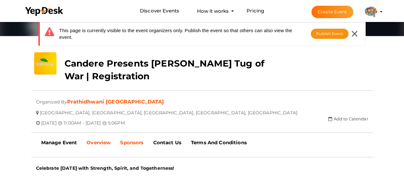
click at [126, 141] on b "Sponsors" at bounding box center [131, 143] width 23 height 6
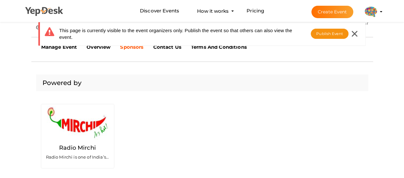
scroll to position [0, 0]
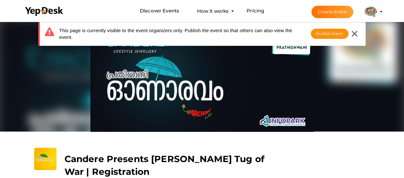
scroll to position [96, 0]
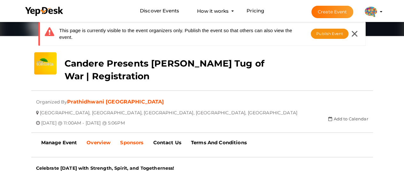
click at [134, 139] on link "Sponsors" at bounding box center [131, 143] width 33 height 16
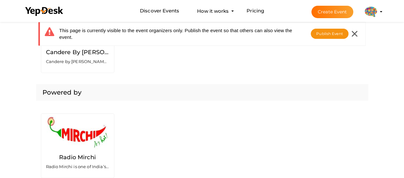
scroll to position [383, 0]
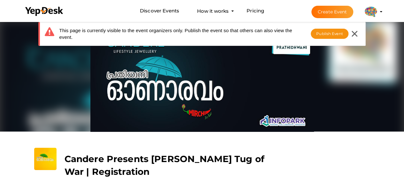
scroll to position [96, 0]
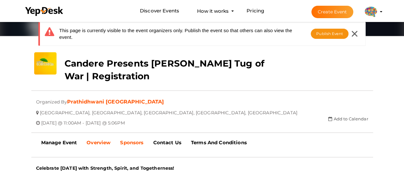
click at [128, 145] on b "Sponsors" at bounding box center [131, 143] width 23 height 6
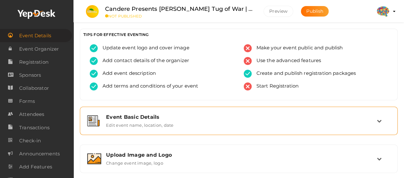
click at [165, 122] on label "Edit event name, location, date" at bounding box center [139, 124] width 67 height 8
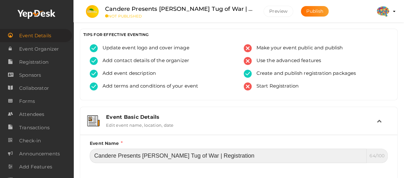
click at [135, 150] on input "Candere Presents Prathidhwani Onaravam Tug of War | Registration" at bounding box center [228, 156] width 277 height 14
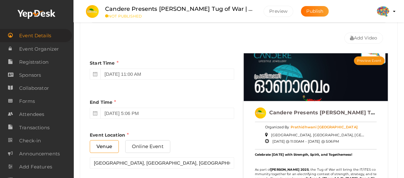
scroll to position [383, 0]
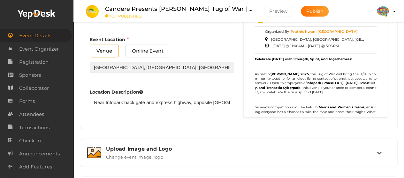
click at [132, 66] on input "[GEOGRAPHIC_DATA], [GEOGRAPHIC_DATA], [GEOGRAPHIC_DATA], [GEOGRAPHIC_DATA], [GE…" at bounding box center [162, 67] width 144 height 11
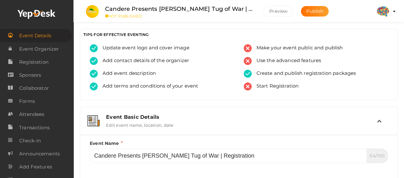
scroll to position [96, 0]
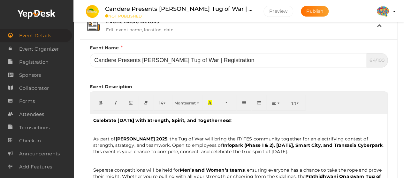
click at [143, 141] on b "[PERSON_NAME] 2025" at bounding box center [141, 139] width 52 height 6
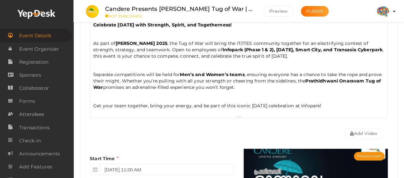
click at [170, 100] on div "Celebrate Onam with Strength, Spirit, and Togetherness! As part of Prathidhwani…" at bounding box center [238, 67] width 297 height 97
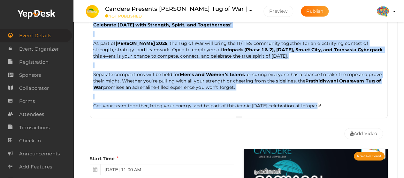
copy div "Celebrate Onam with Strength, Spirit, and Togetherness! As part of Prathidhwani…"
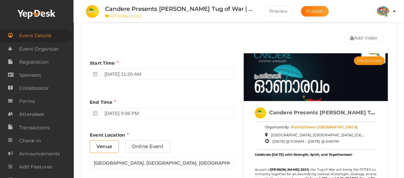
scroll to position [383, 0]
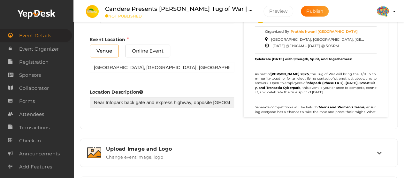
click at [146, 102] on input "Near Infopark back gate and express highway, opposite Four Points by Sheraton" at bounding box center [162, 102] width 144 height 11
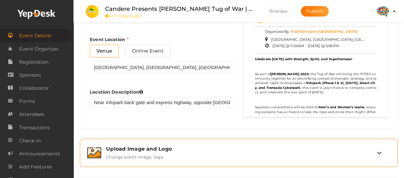
click at [164, 147] on div "Upload Image and Logo" at bounding box center [241, 149] width 271 height 6
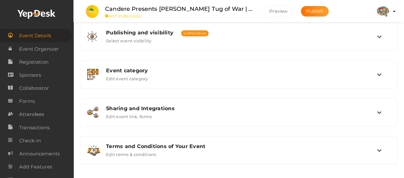
scroll to position [164, 0]
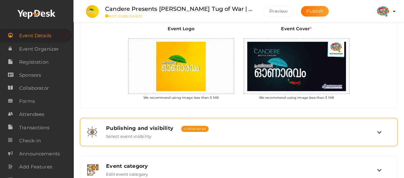
click at [277, 126] on div "Publishing and visibility Published UnPublished" at bounding box center [241, 128] width 271 height 6
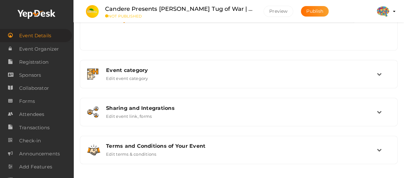
scroll to position [351, 0]
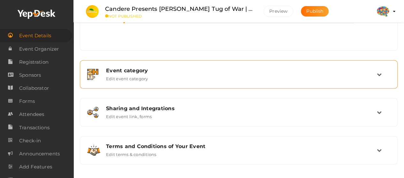
click at [232, 73] on div "Event category Edit event category" at bounding box center [238, 75] width 275 height 14
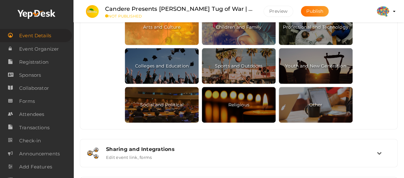
scroll to position [392, 0]
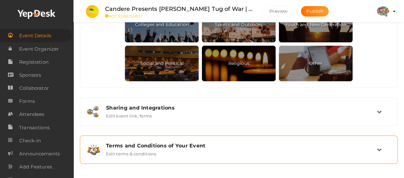
click at [197, 156] on div "Terms and Conditions of Your Event Edit terms & conditions" at bounding box center [238, 149] width 310 height 21
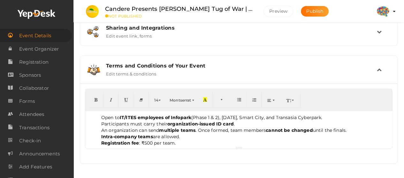
scroll to position [242, 0]
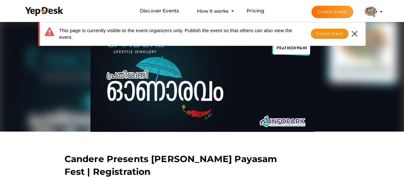
scroll to position [96, 0]
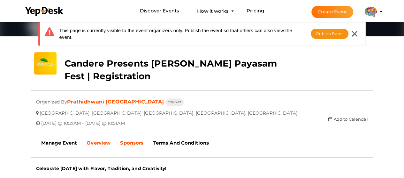
click at [138, 144] on b "Sponsors" at bounding box center [131, 143] width 23 height 6
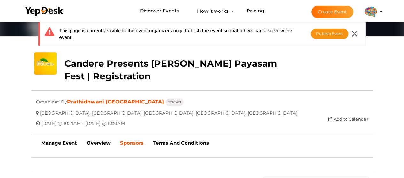
scroll to position [191, 0]
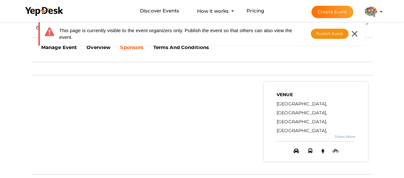
click at [169, 49] on div "This page is currently visible to the event organizers only. Publish the event …" at bounding box center [201, 36] width 336 height 32
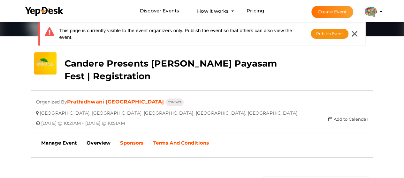
click at [172, 146] on b "Terms And Conditions" at bounding box center [181, 143] width 56 height 6
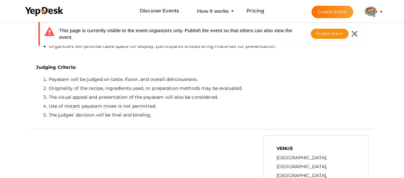
scroll to position [191, 0]
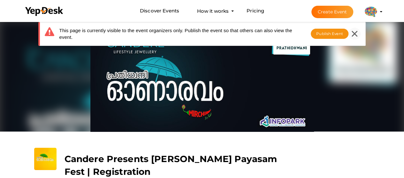
click at [354, 31] on icon at bounding box center [354, 34] width 6 height 6
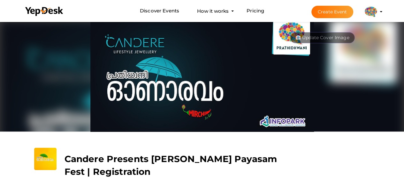
scroll to position [96, 0]
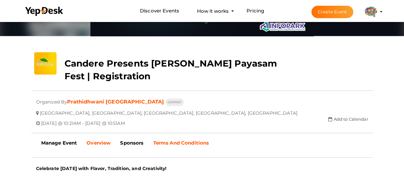
click at [171, 140] on link "Terms And Conditions" at bounding box center [180, 143] width 65 height 16
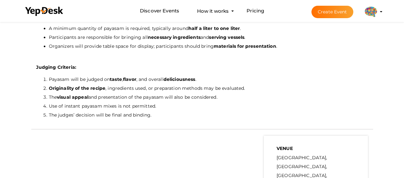
scroll to position [191, 0]
